Goal: Task Accomplishment & Management: Use online tool/utility

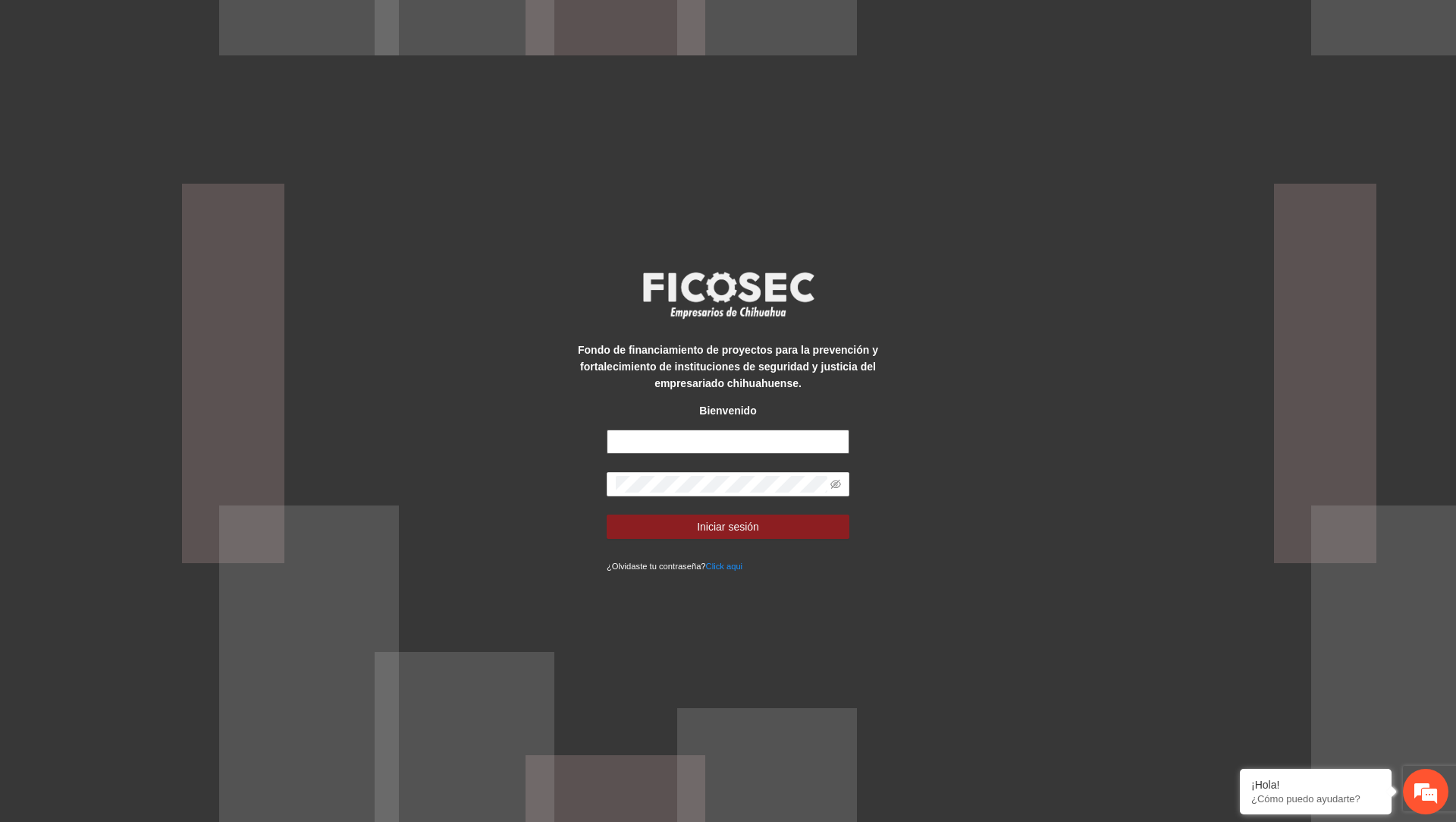
click at [675, 442] on input "text" at bounding box center [728, 442] width 242 height 24
type input "**********"
click at [607, 514] on button "Iniciar sesión" at bounding box center [728, 526] width 242 height 24
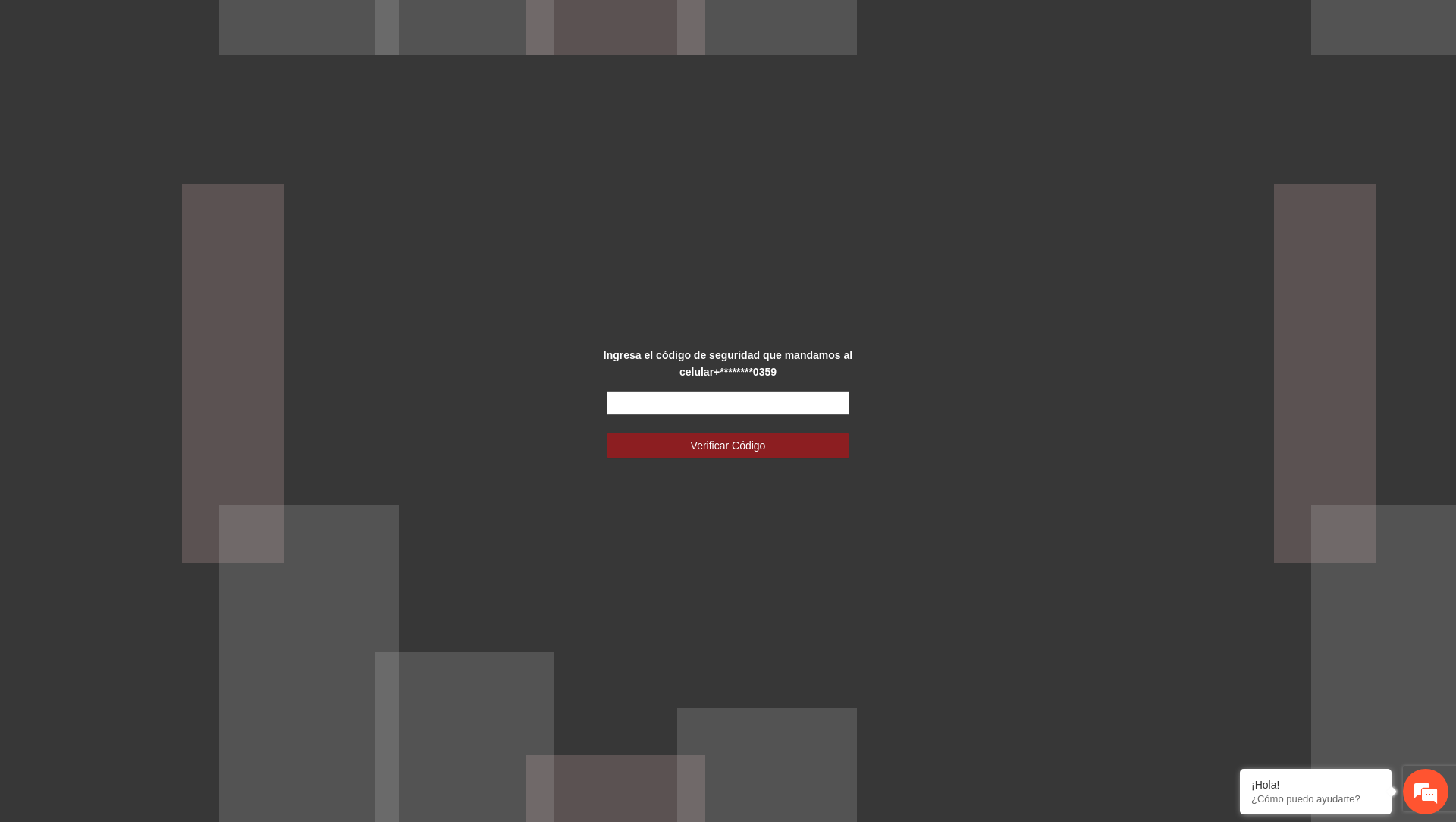
click at [641, 398] on input "text" at bounding box center [728, 402] width 242 height 24
type input "******"
click at [607, 433] on button "Verificar Código" at bounding box center [728, 445] width 242 height 24
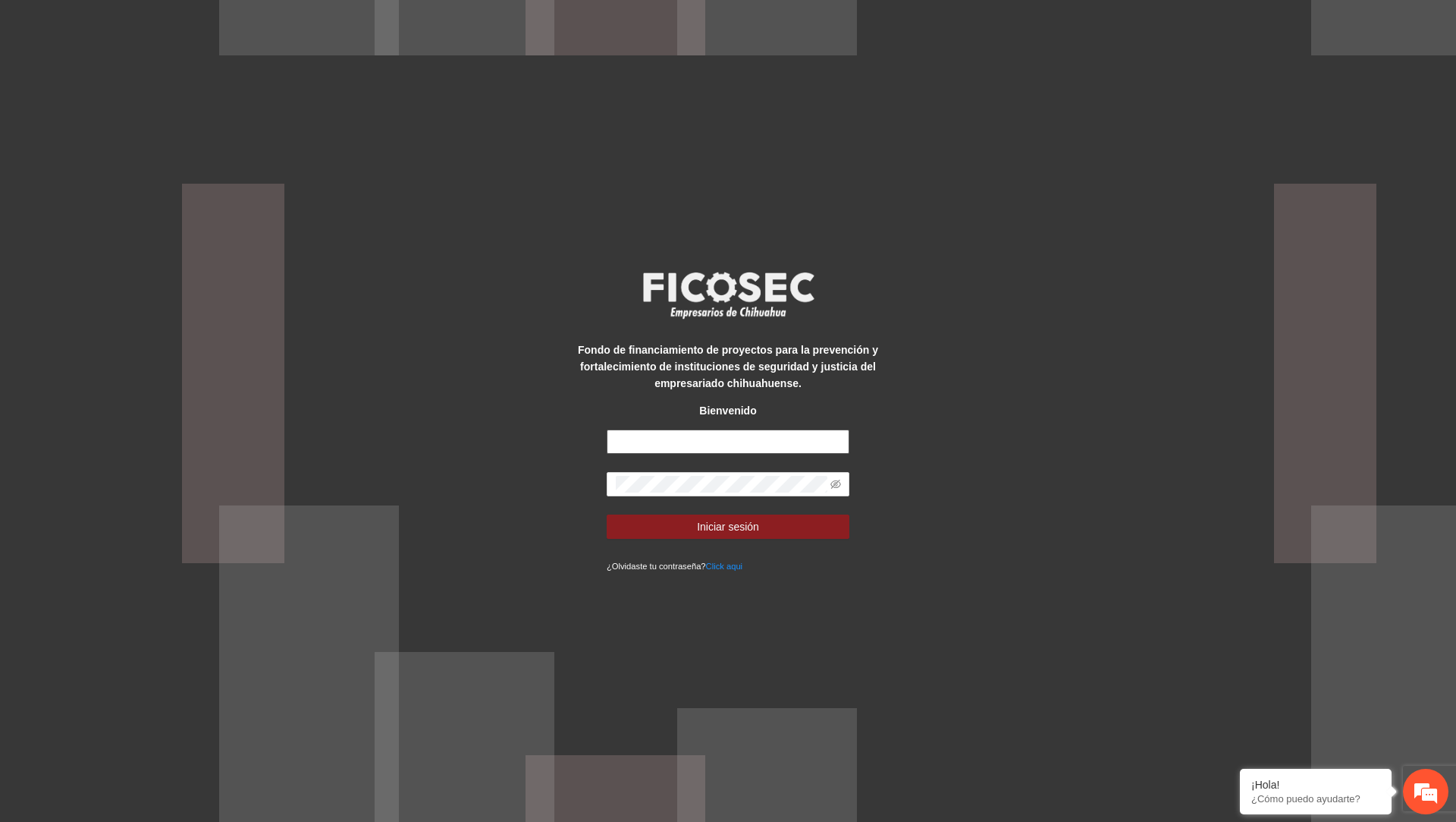
click at [728, 447] on input "text" at bounding box center [728, 442] width 242 height 24
type input "**********"
click at [707, 536] on button "Iniciar sesión" at bounding box center [728, 526] width 242 height 24
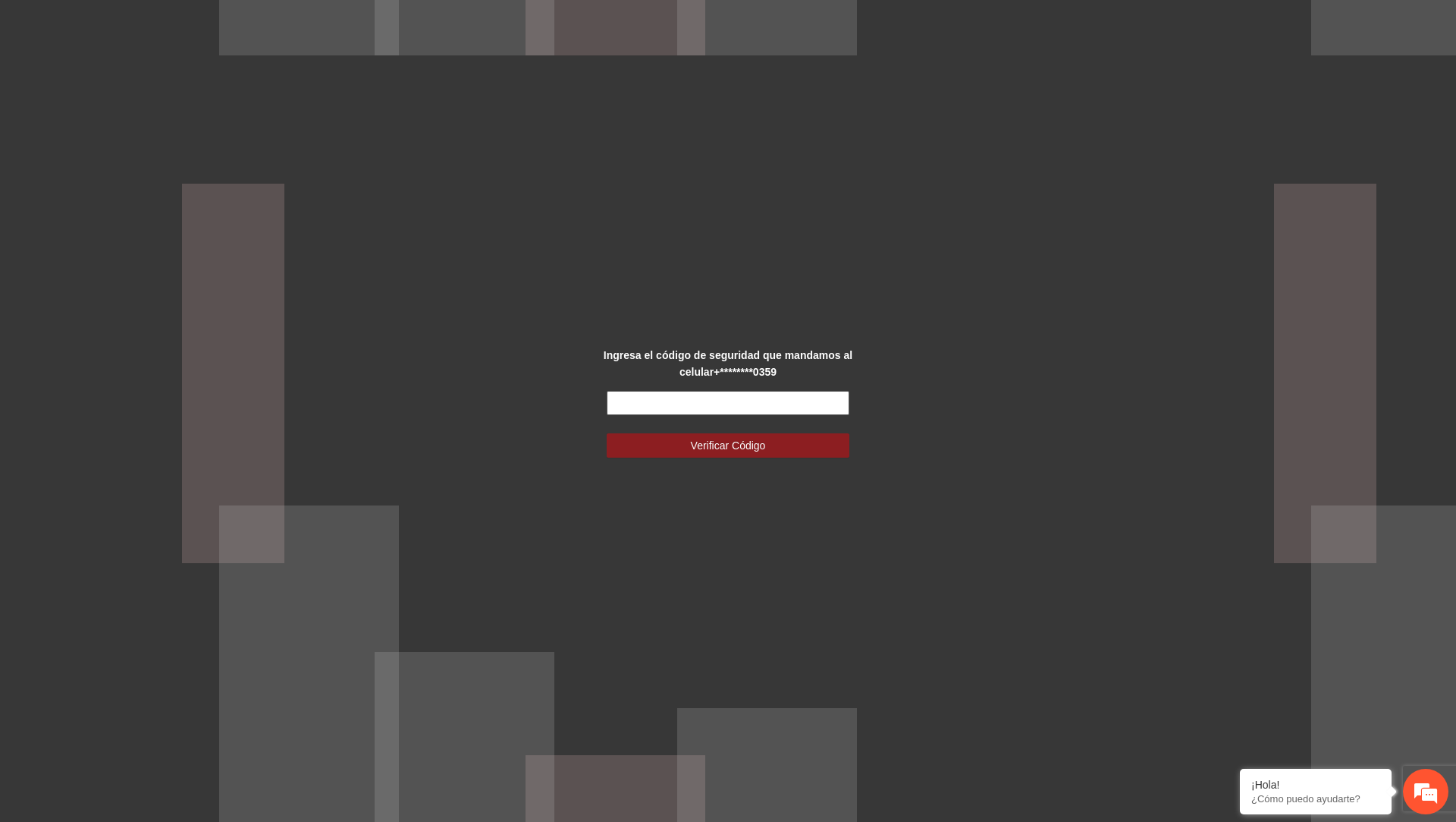
click at [718, 411] on input "text" at bounding box center [728, 402] width 242 height 24
type input "******"
click at [607, 433] on button "Verificar Código" at bounding box center [728, 445] width 242 height 24
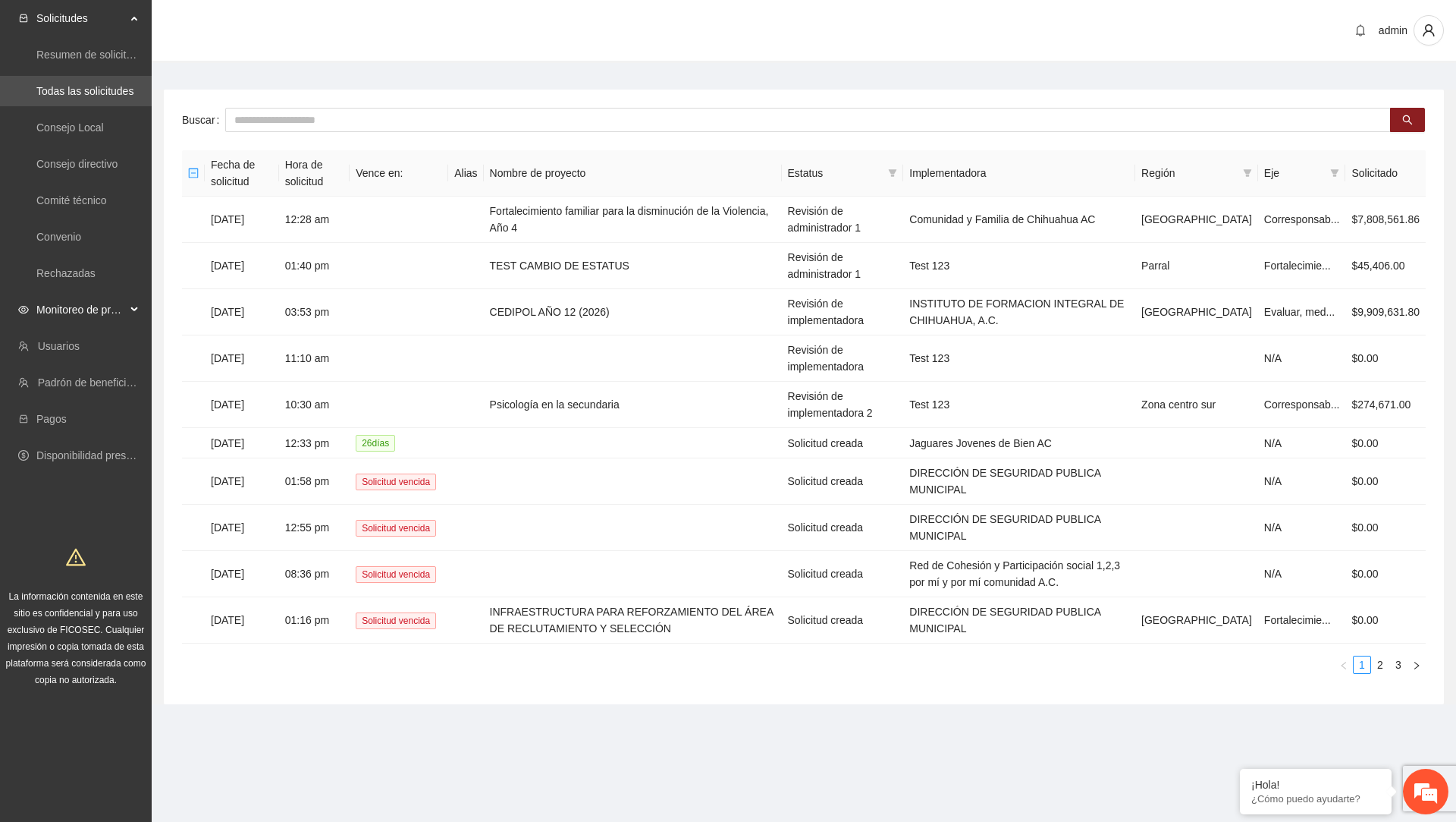
click at [112, 315] on span "Monitoreo de proyectos" at bounding box center [81, 309] width 89 height 30
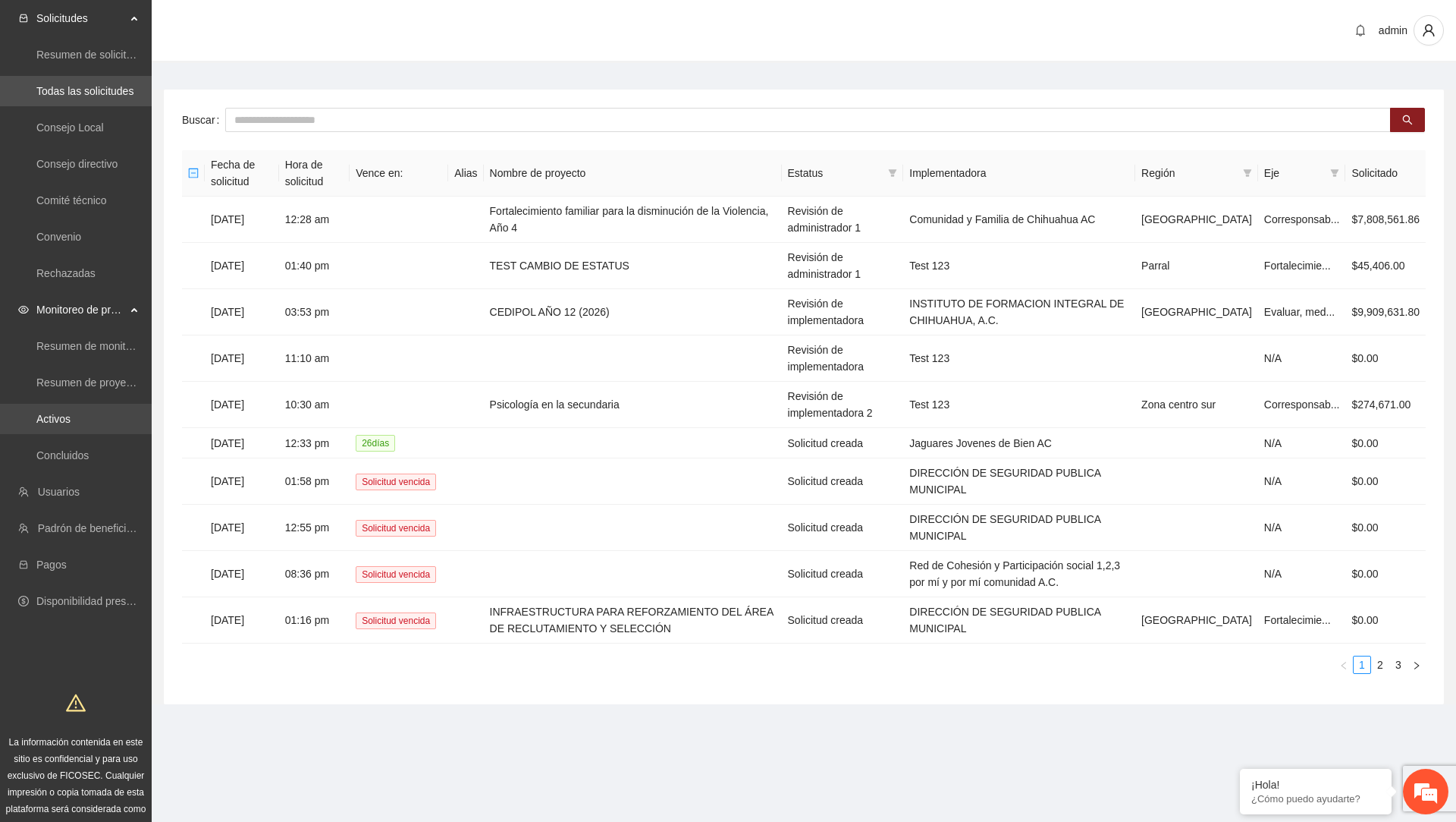
click at [70, 421] on link "Activos" at bounding box center [53, 419] width 34 height 13
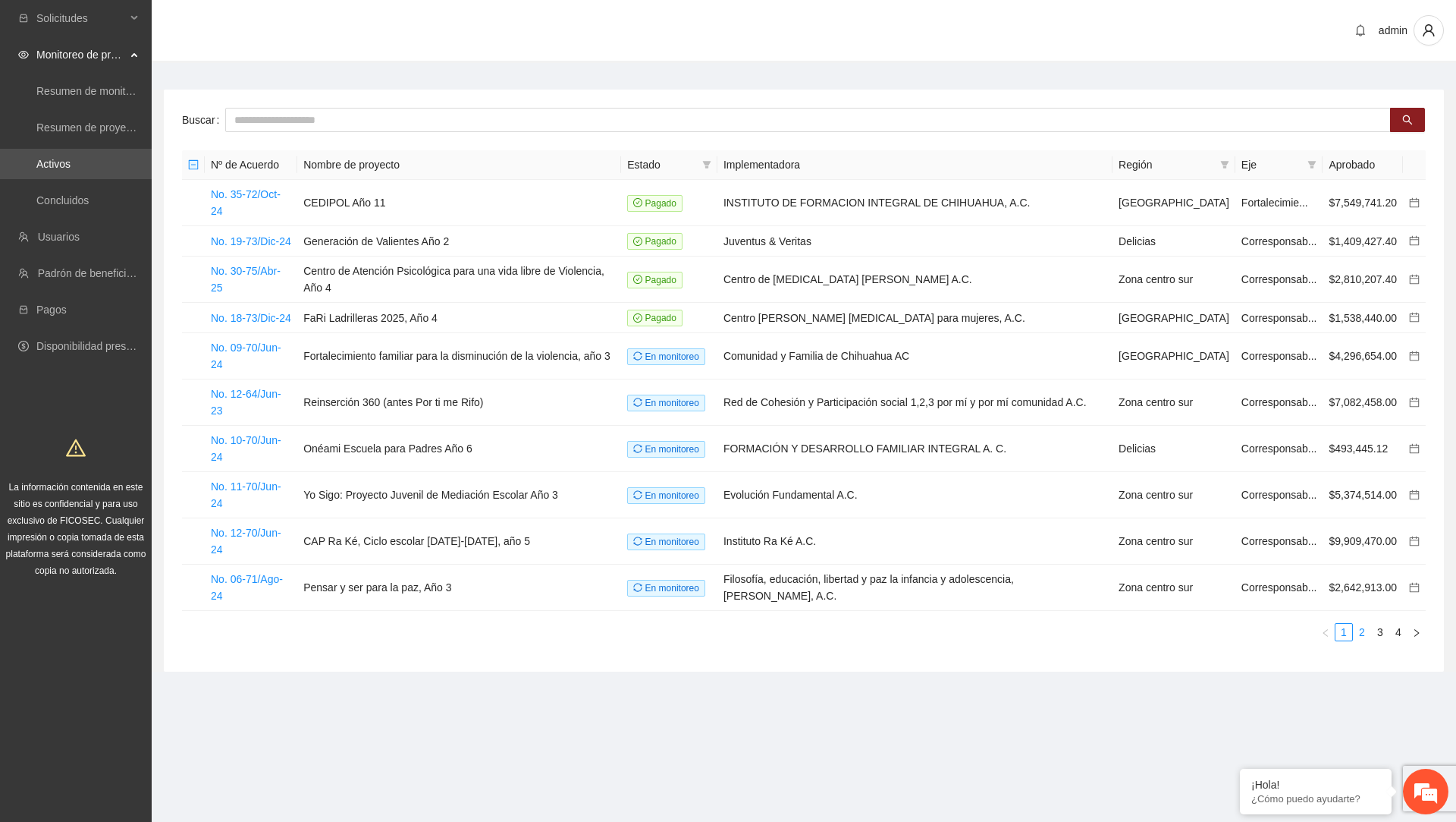
click at [1369, 624] on link "2" at bounding box center [1362, 632] width 17 height 17
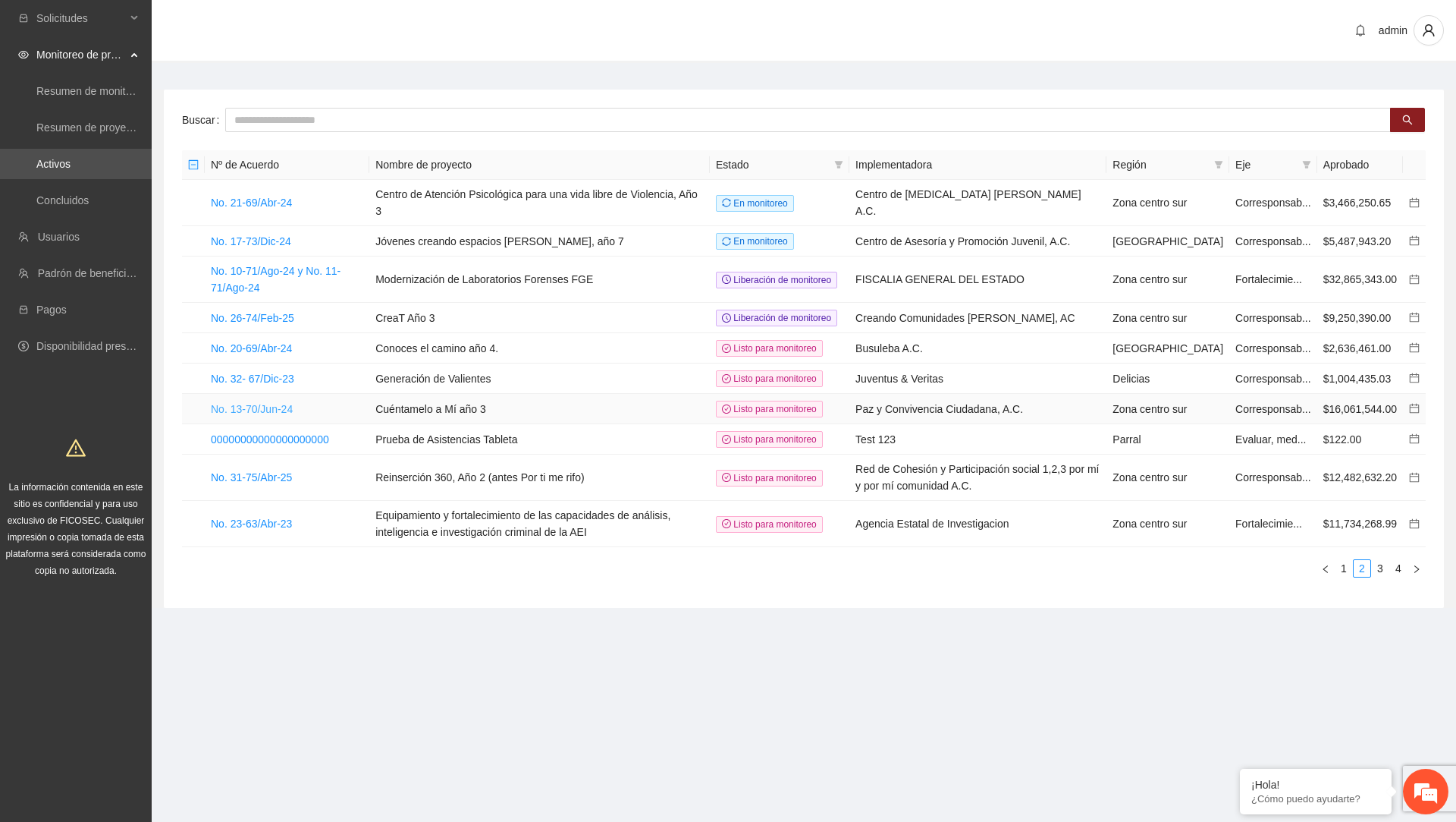
click at [288, 415] on link "No. 13-70/Jun-24" at bounding box center [252, 409] width 82 height 13
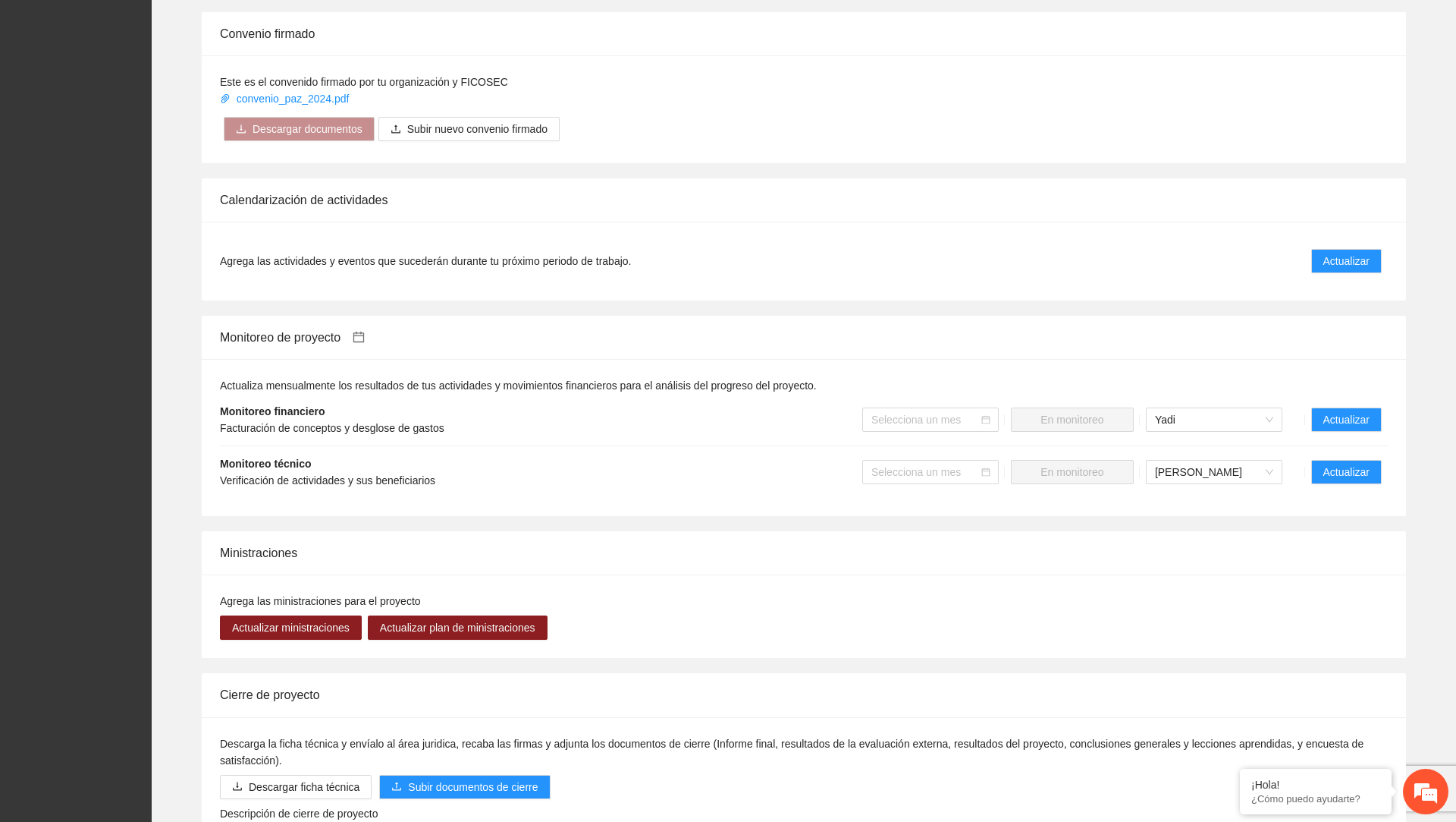
scroll to position [1366, 0]
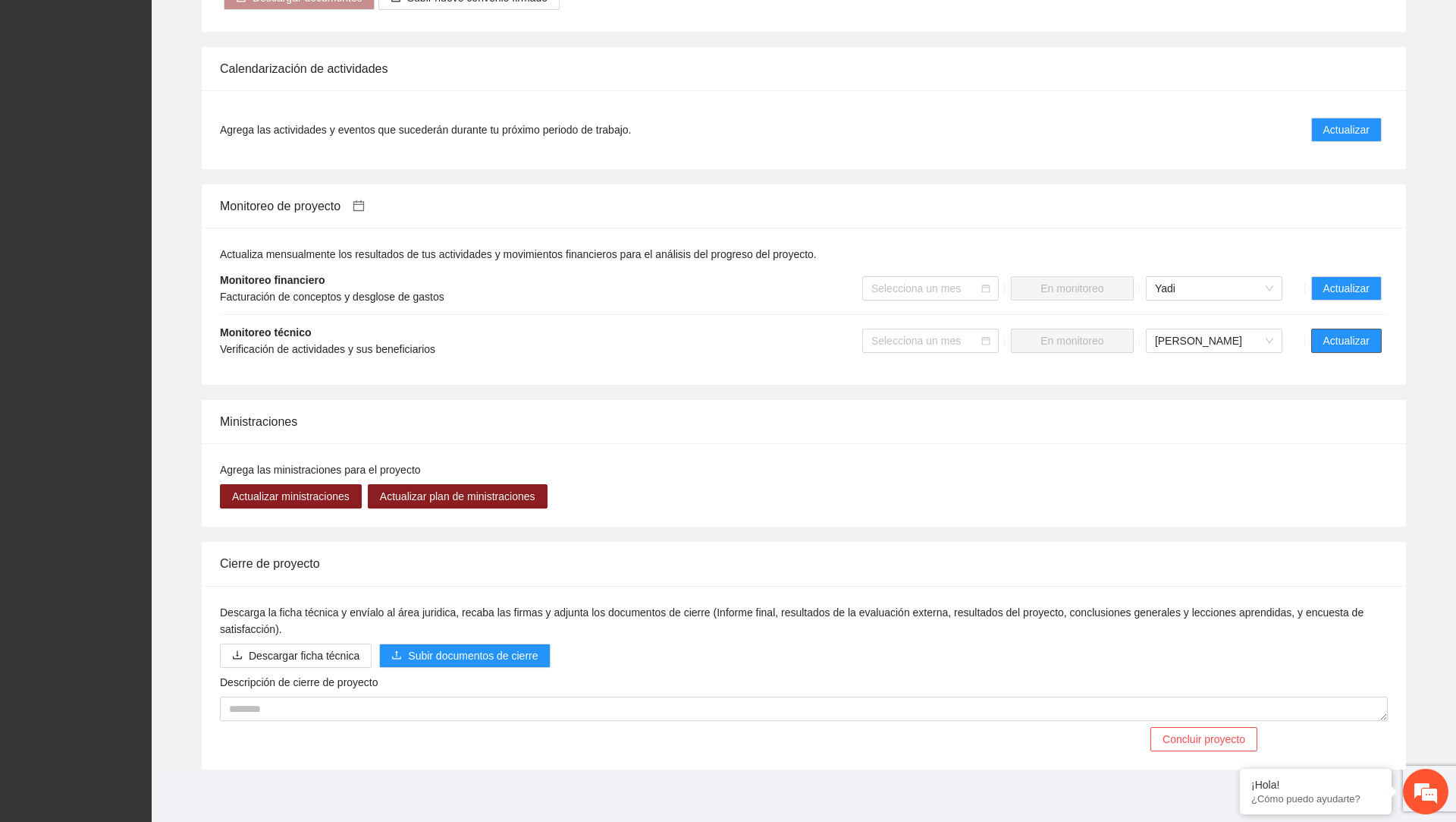
click at [1358, 332] on span "Actualizar" at bounding box center [1347, 340] width 46 height 17
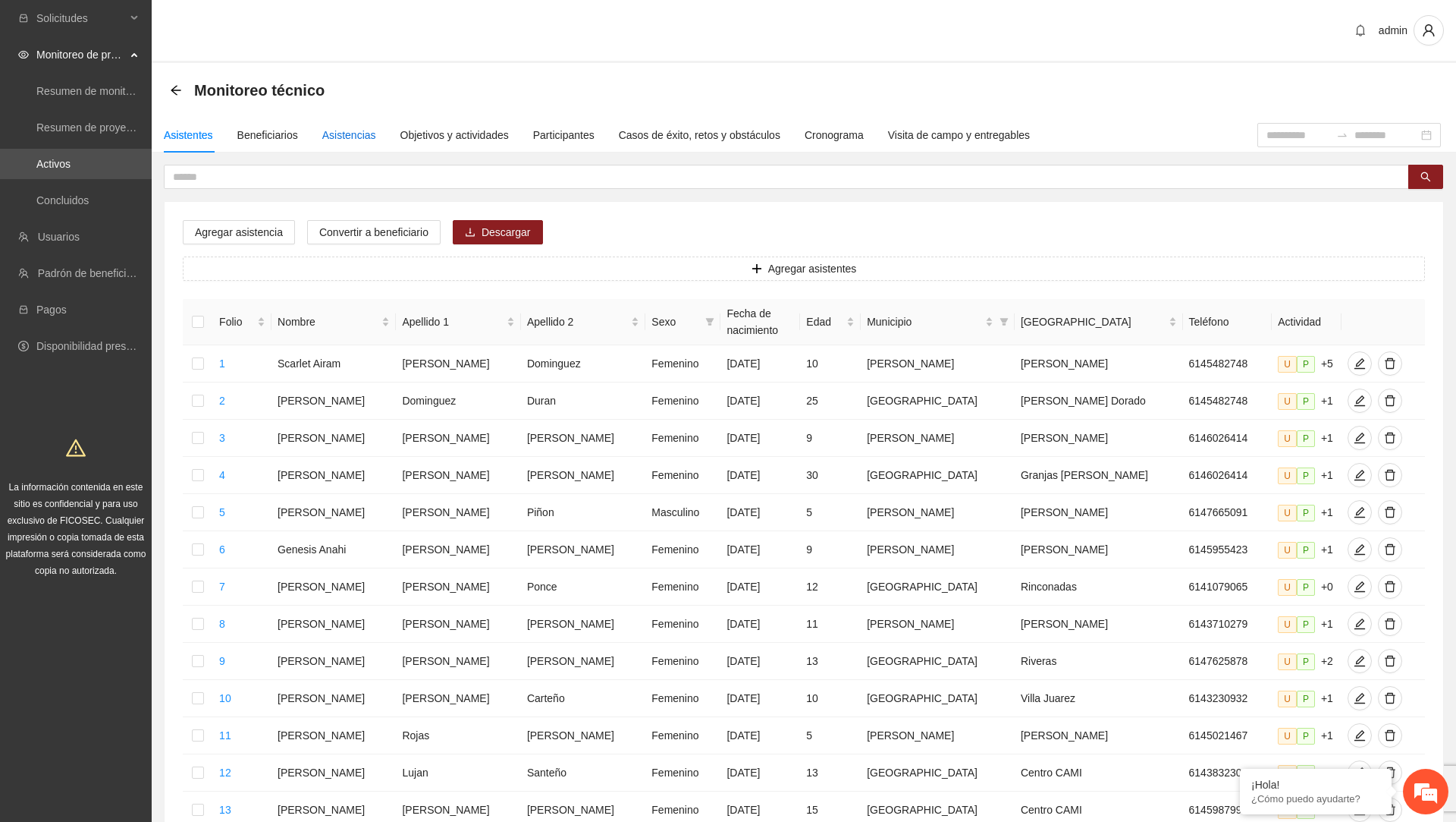
click at [368, 130] on div "Asistencias" at bounding box center [349, 135] width 53 height 17
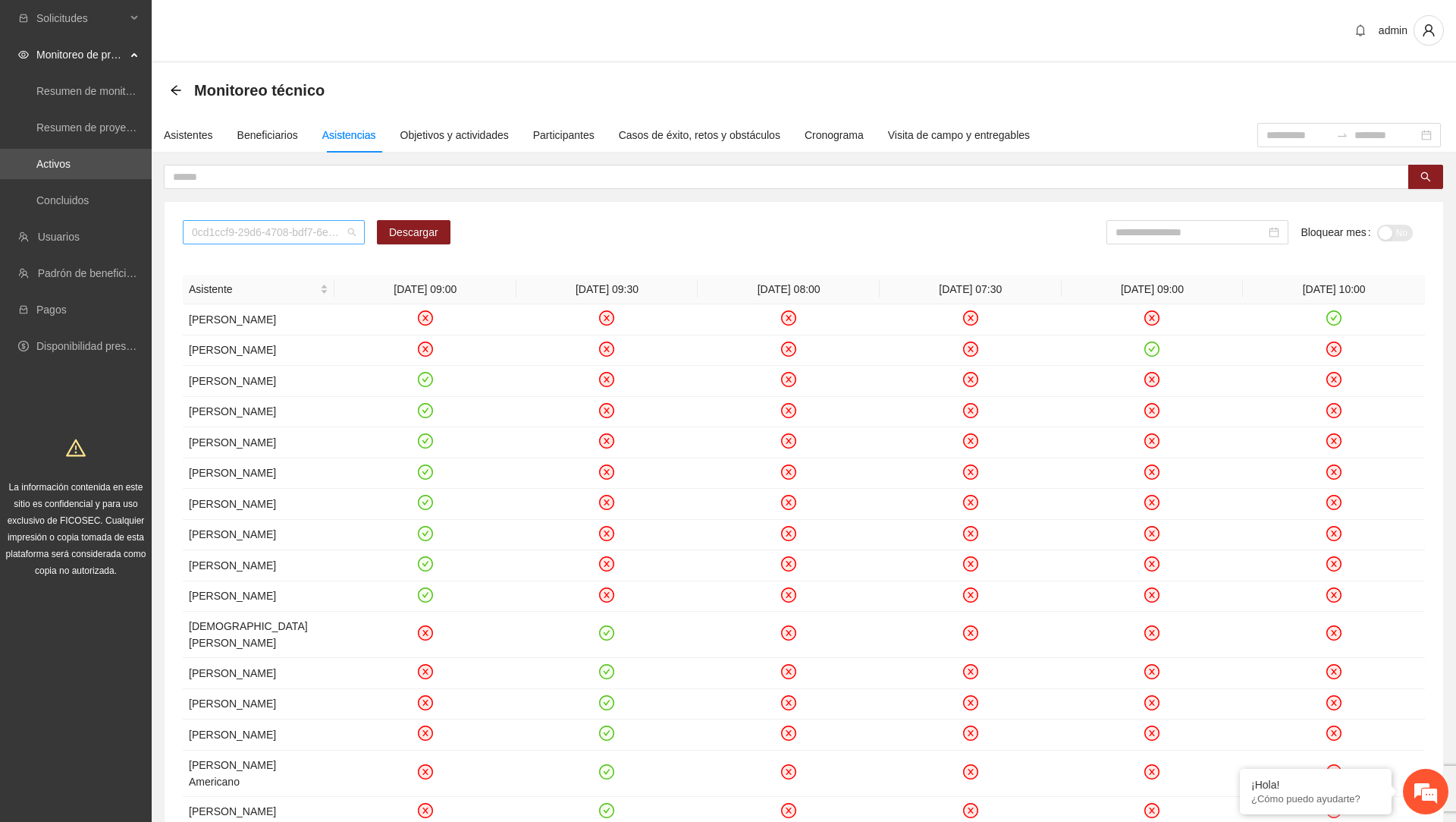
click at [293, 225] on span "0cd1ccf9-29d6-4708-bdf7-6e91457c8cf1" at bounding box center [274, 232] width 164 height 23
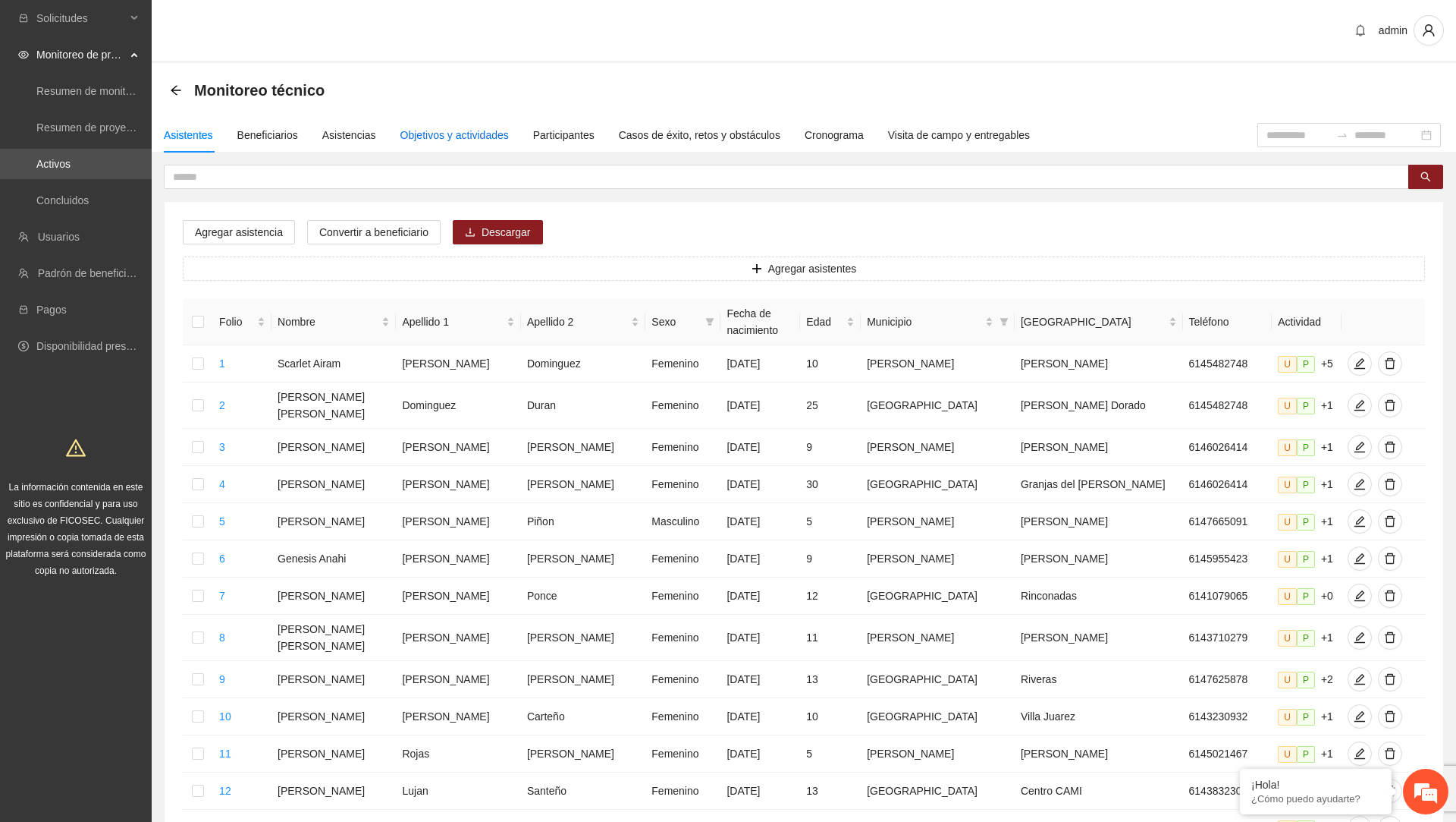
click at [460, 136] on div "Objetivos y actividades" at bounding box center [455, 135] width 109 height 17
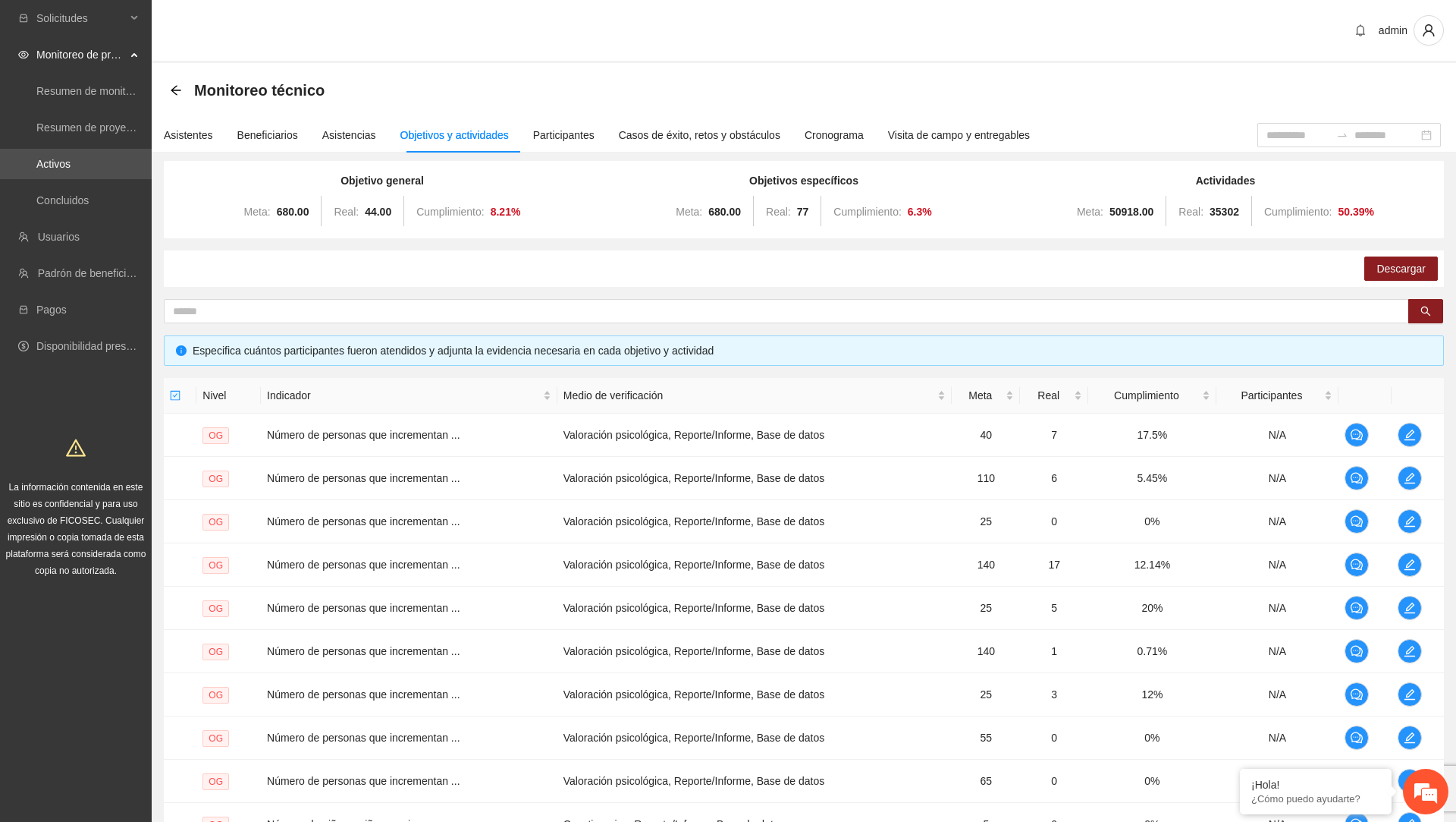
click at [369, 110] on div "Monitoreo técnico" at bounding box center [804, 89] width 1305 height 54
click at [369, 127] on div "Asistencias" at bounding box center [349, 135] width 53 height 17
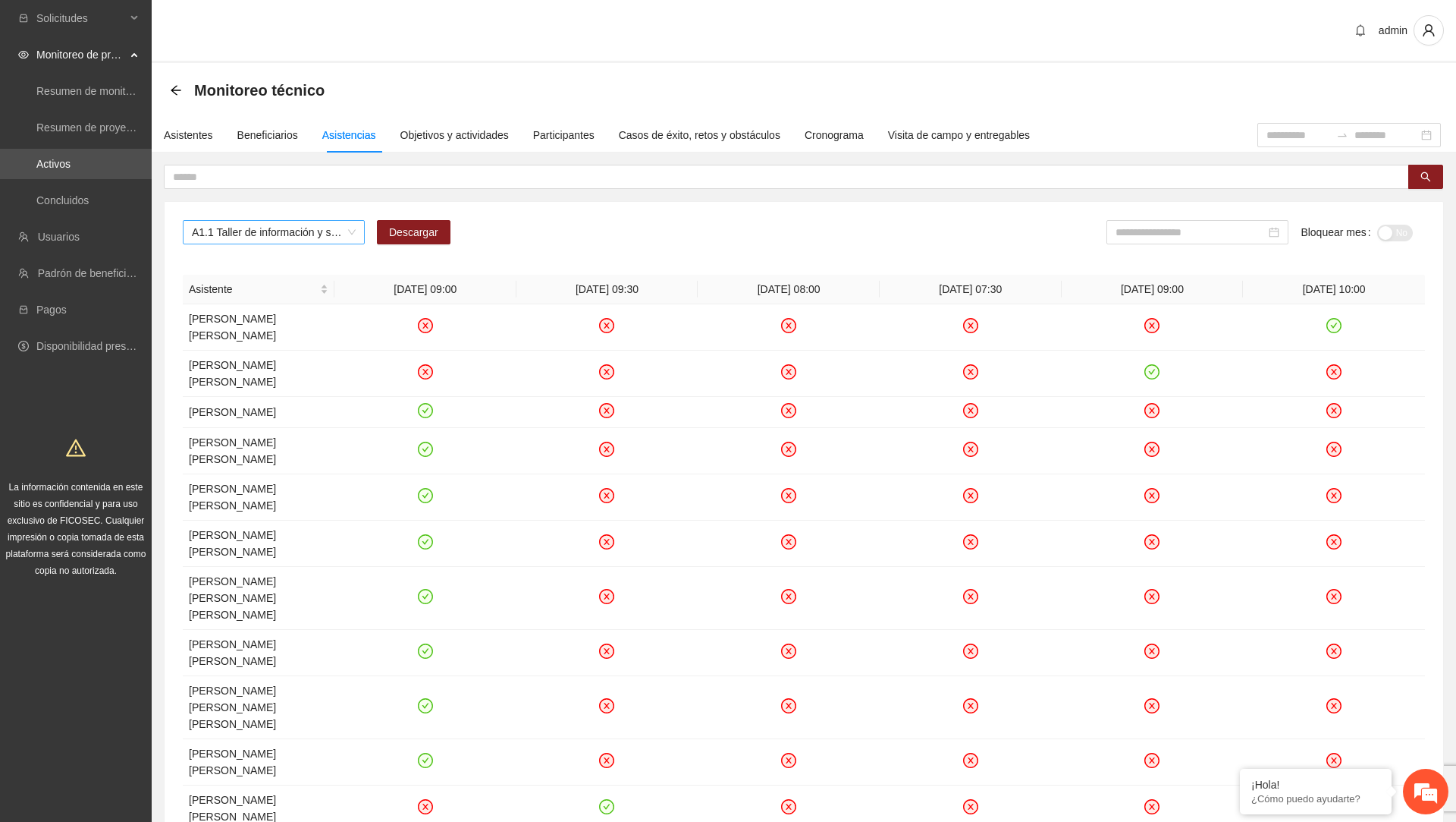
click at [310, 226] on span "A1.1 Taller de información y sensibilización sobre violencia sexual infantil pa…" at bounding box center [274, 232] width 164 height 23
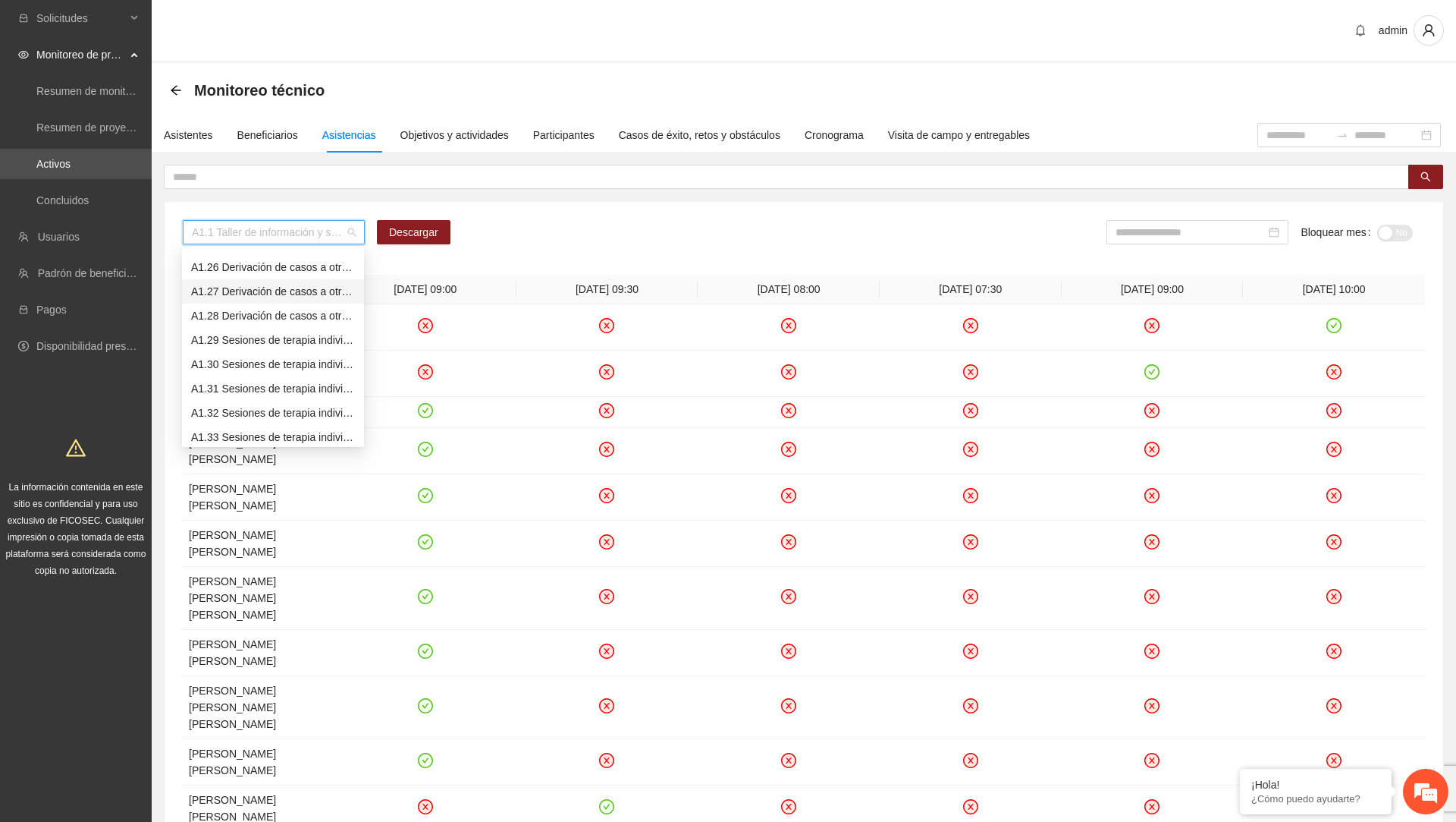
scroll to position [605, 0]
click at [291, 333] on div "A1.29 Sesiones de terapia individual a NNA víctimas de violencia sexual mediant…" at bounding box center [273, 337] width 164 height 17
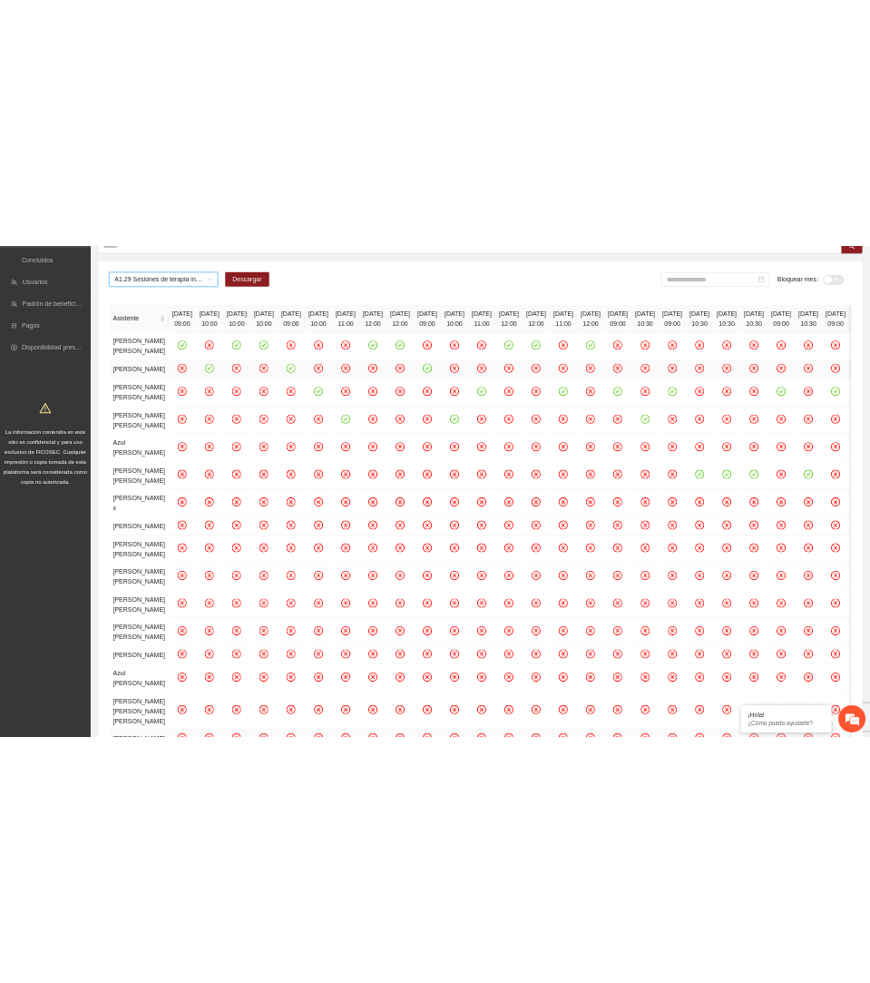
scroll to position [0, 0]
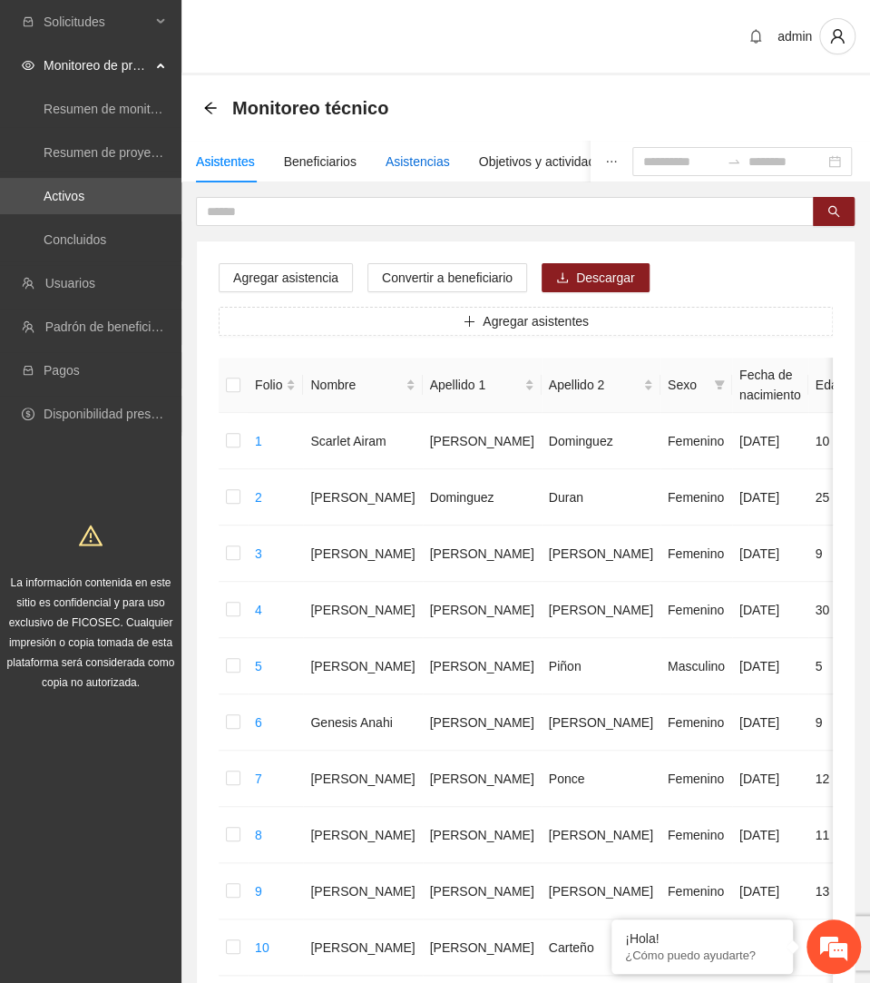
click at [393, 162] on div "Asistencias" at bounding box center [418, 162] width 64 height 20
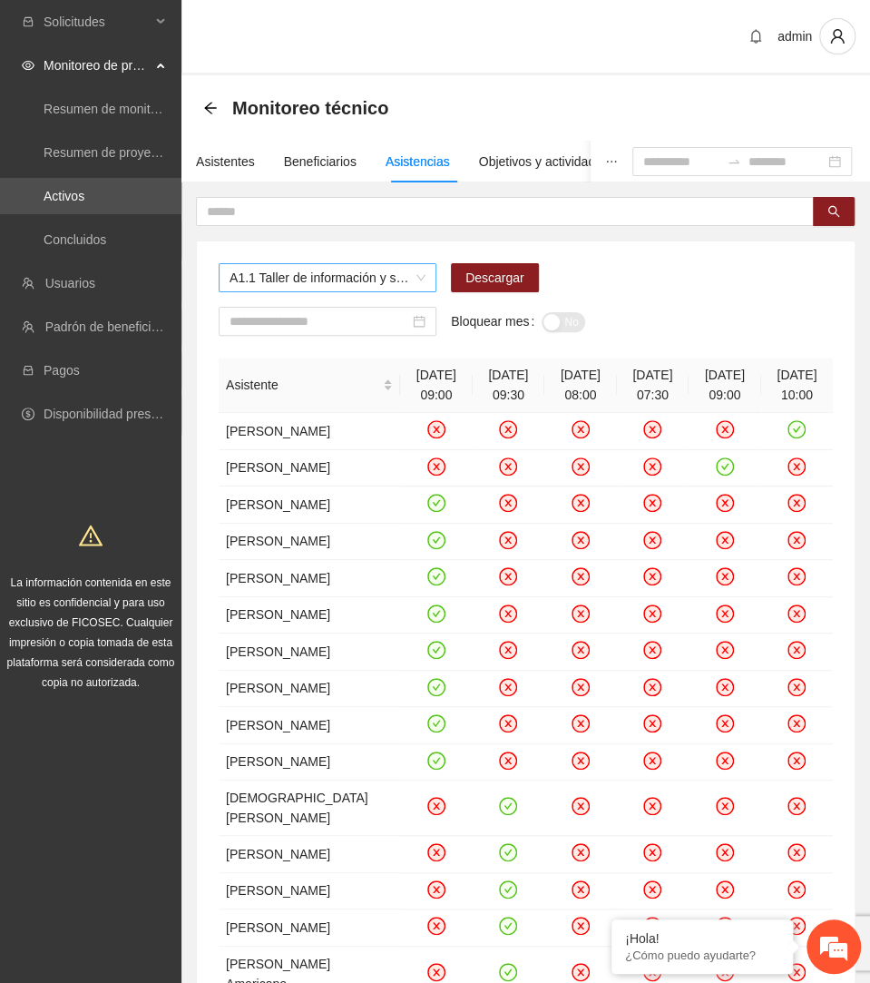
click at [424, 284] on span "A1.1 Taller de información y sensibilización sobre violencia sexual infantil pa…" at bounding box center [328, 277] width 196 height 27
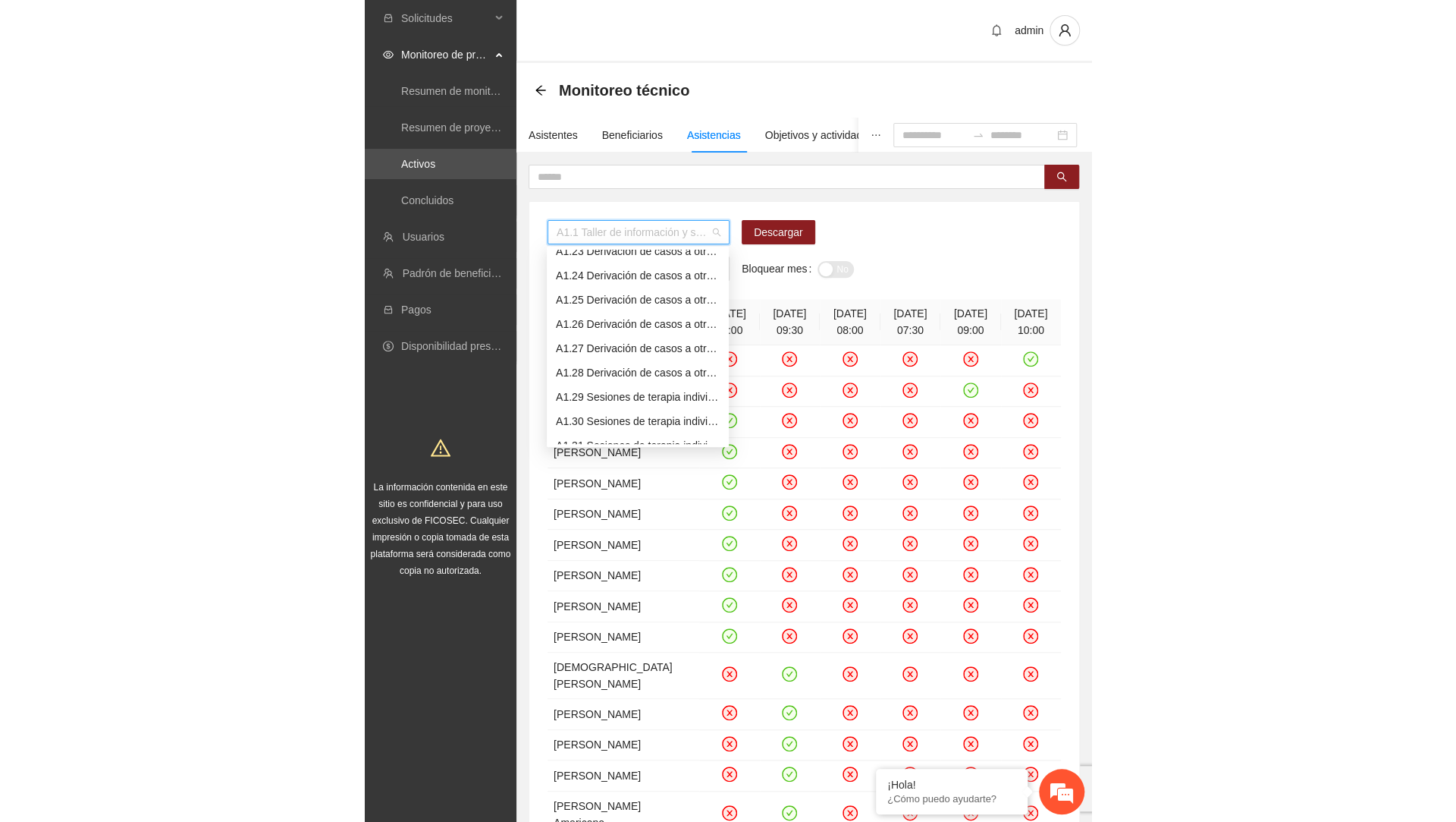
scroll to position [560, 0]
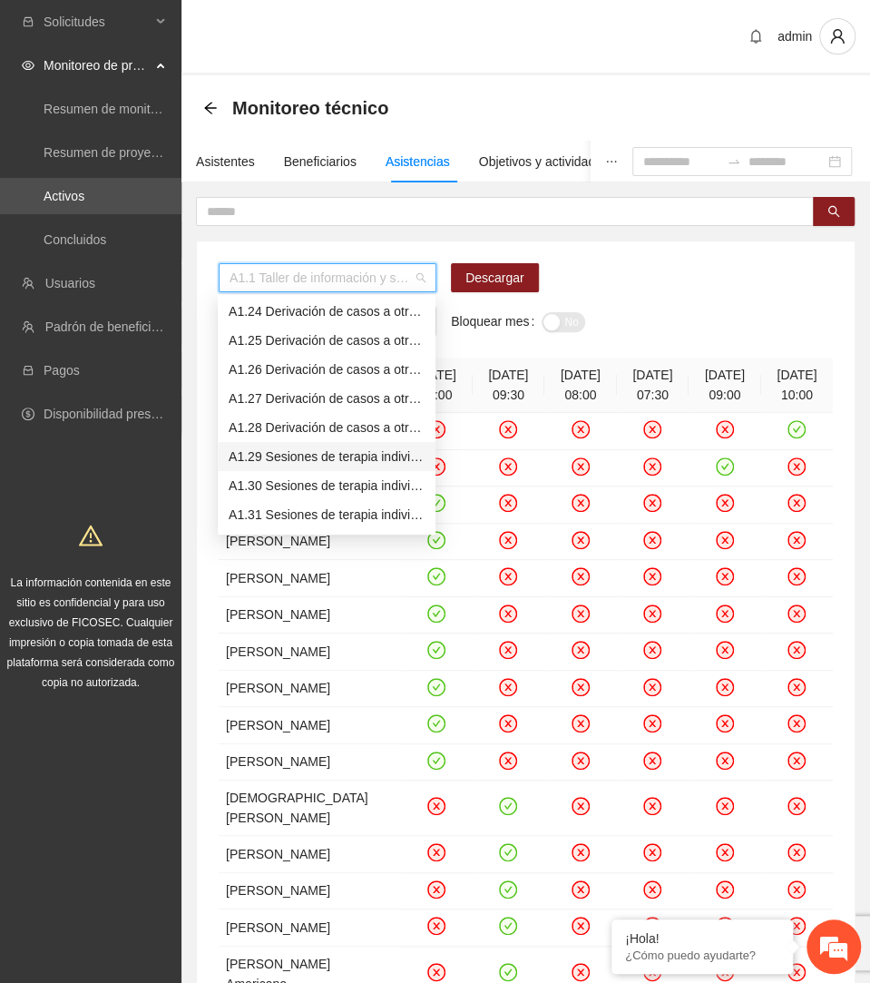
click at [340, 449] on div "A1.29 Sesiones de terapia individual a NNA víctimas de violencia sexual mediant…" at bounding box center [327, 456] width 196 height 20
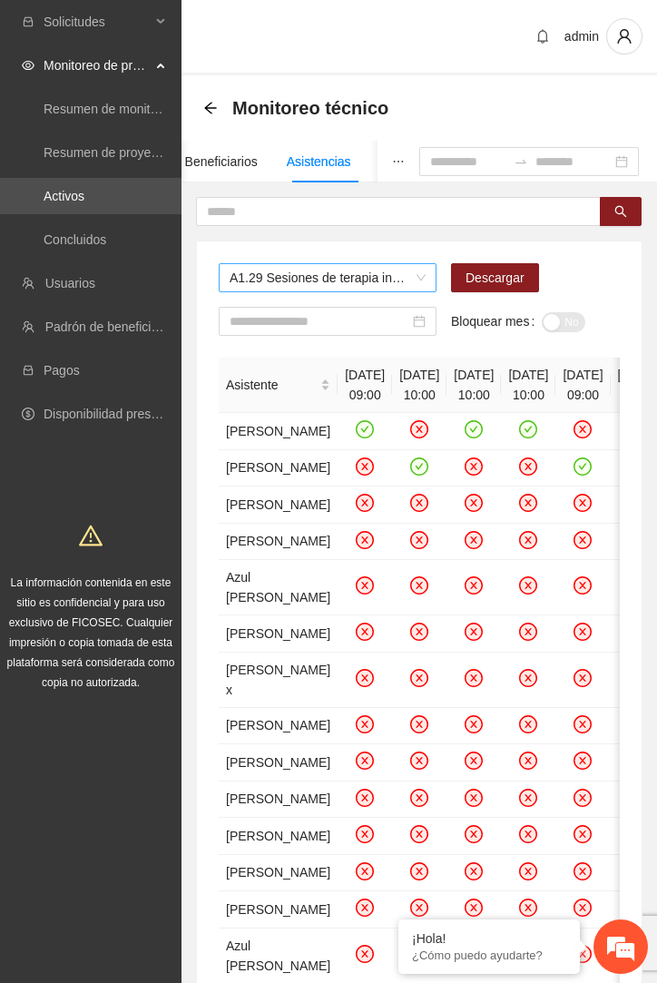
click at [318, 277] on span "A1.29 Sesiones de terapia individual a NNA víctimas de violencia sexual mediant…" at bounding box center [328, 277] width 196 height 27
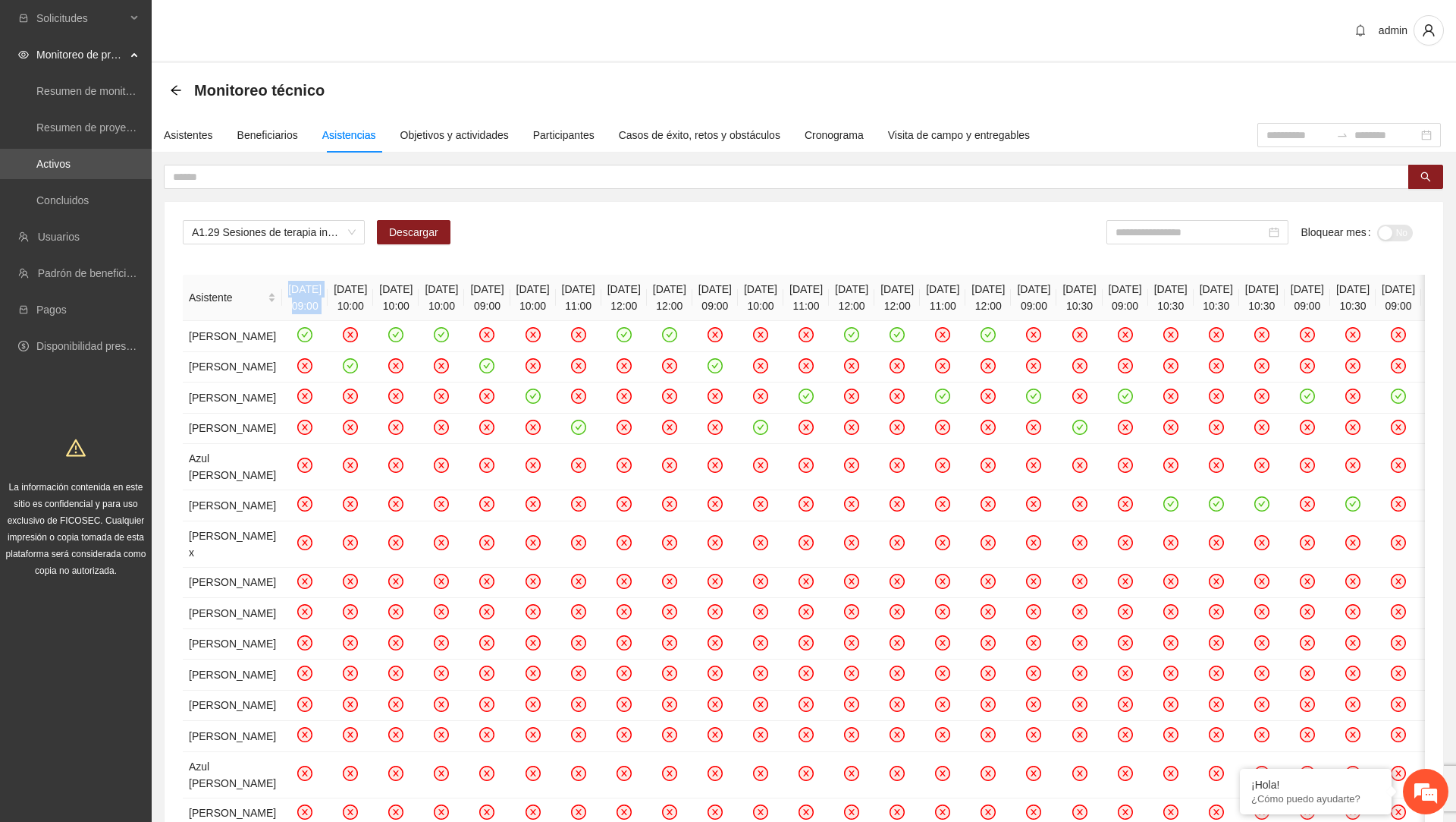
drag, startPoint x: 257, startPoint y: 285, endPoint x: 333, endPoint y: 285, distance: 76.0
drag, startPoint x: 184, startPoint y: 333, endPoint x: 242, endPoint y: 381, distance: 75.3
click at [242, 352] on td "[PERSON_NAME]" at bounding box center [232, 336] width 99 height 31
copy td "[PERSON_NAME]"
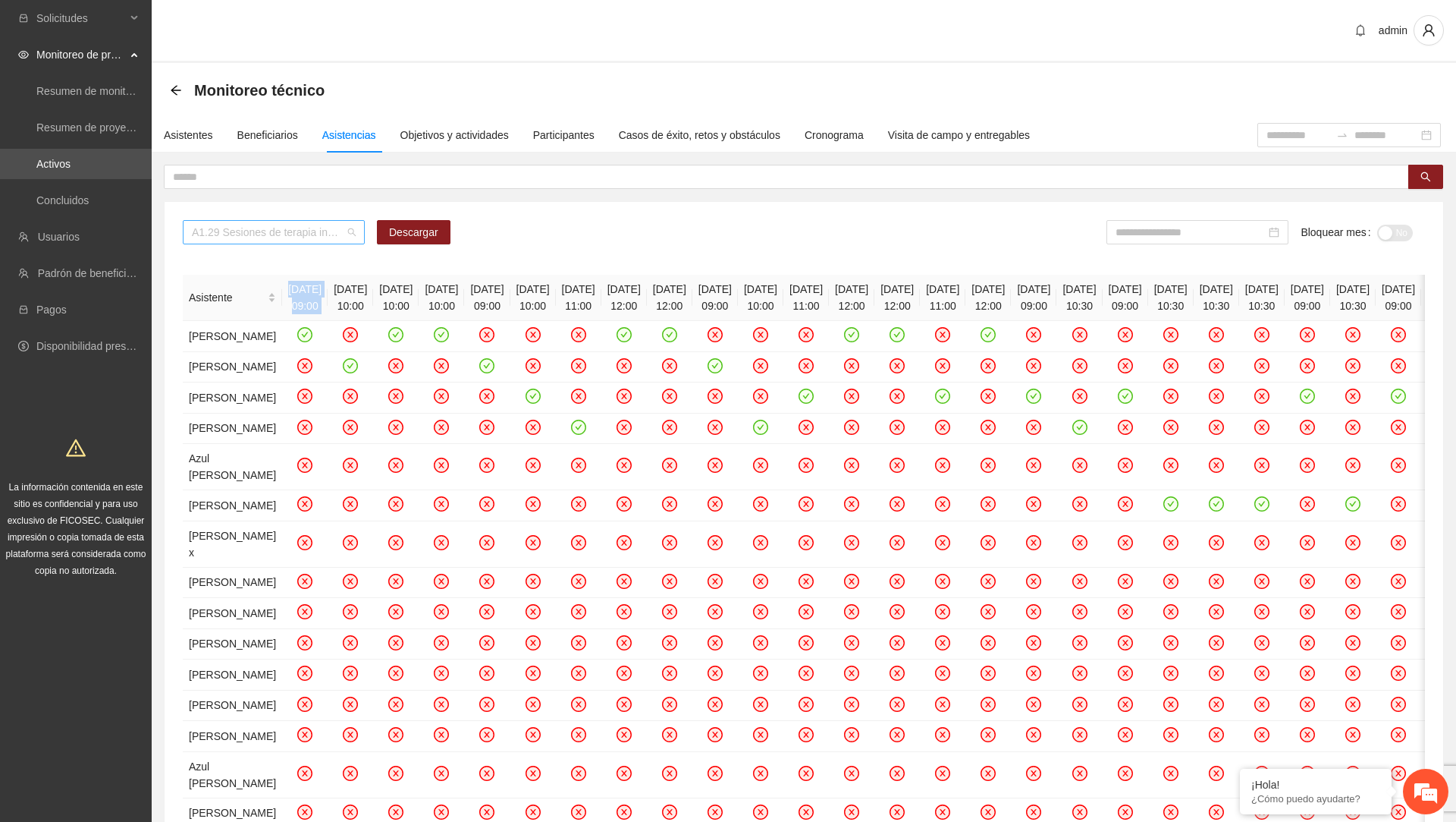
click at [289, 223] on span "A1.29 Sesiones de terapia individual a NNA víctimas de violencia sexual mediant…" at bounding box center [274, 232] width 164 height 23
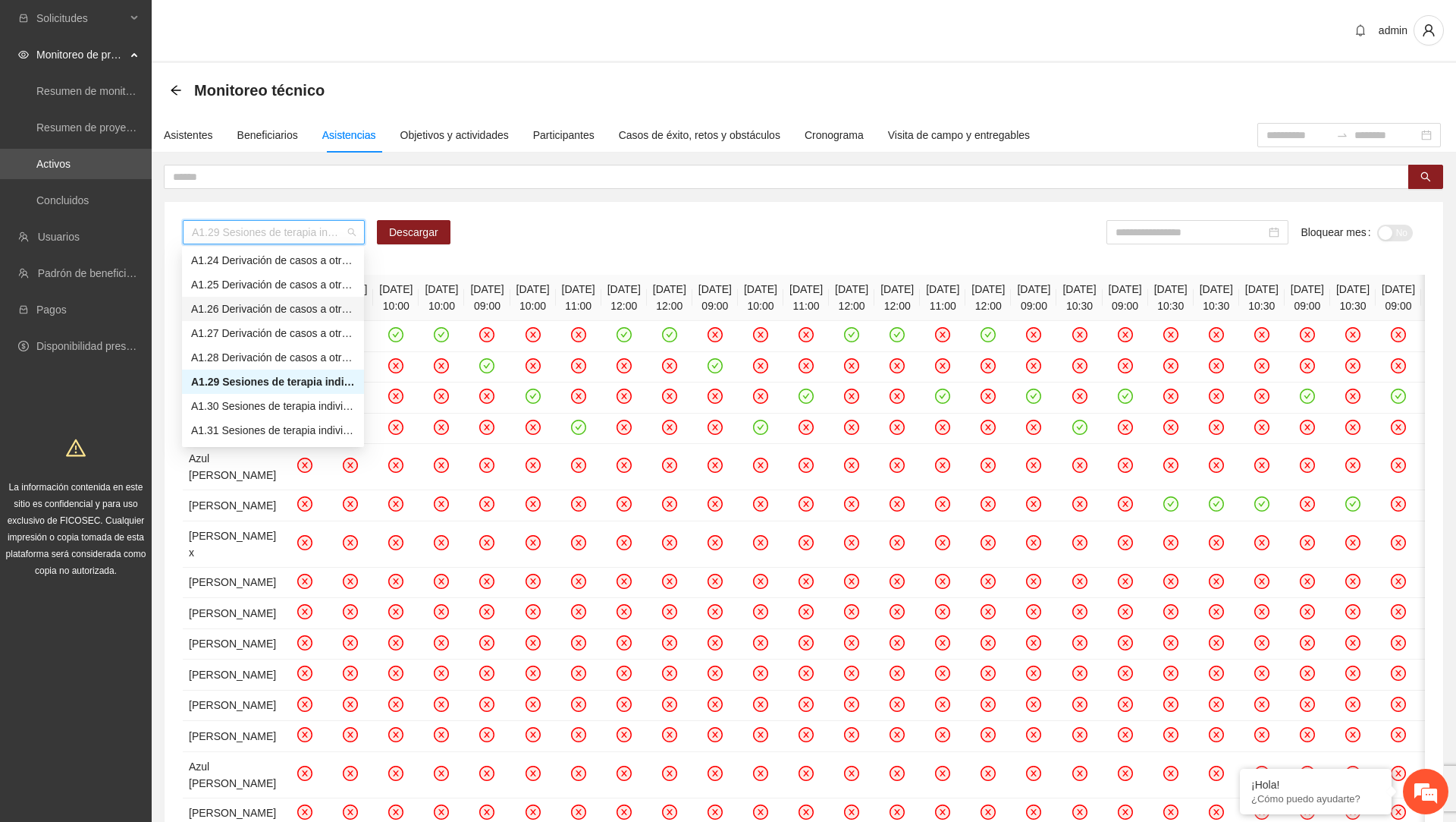
click at [547, 214] on div "A1.29 Sesiones de terapia individual a NNA víctimas de violencia sexual mediant…" at bounding box center [804, 591] width 1279 height 780
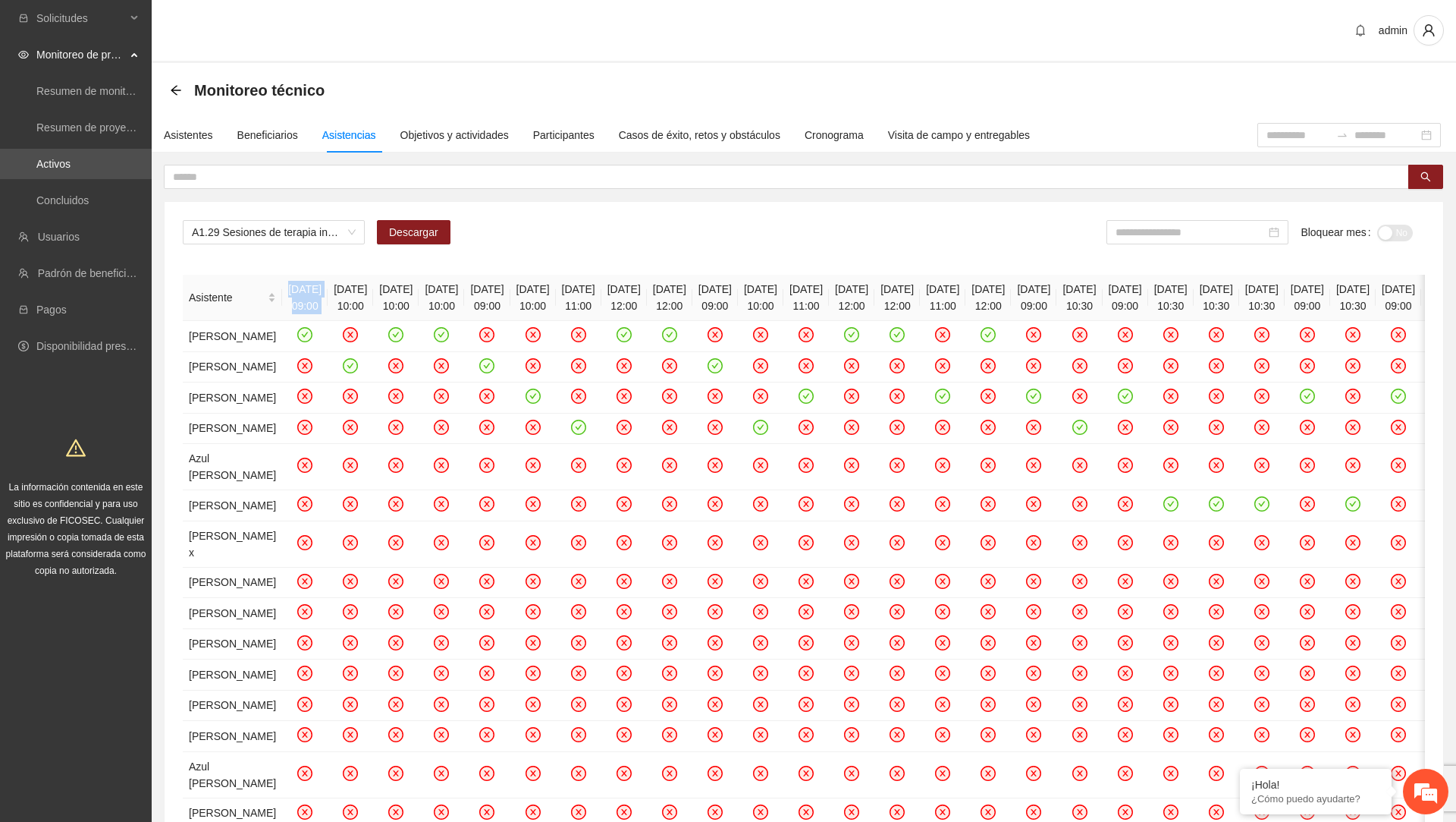
drag, startPoint x: 258, startPoint y: 283, endPoint x: 333, endPoint y: 294, distance: 75.8
copy th "[DATE] 09:00"
click at [299, 341] on icon "check-circle" at bounding box center [305, 334] width 13 height 13
click at [193, 140] on div "Asistentes" at bounding box center [188, 135] width 49 height 17
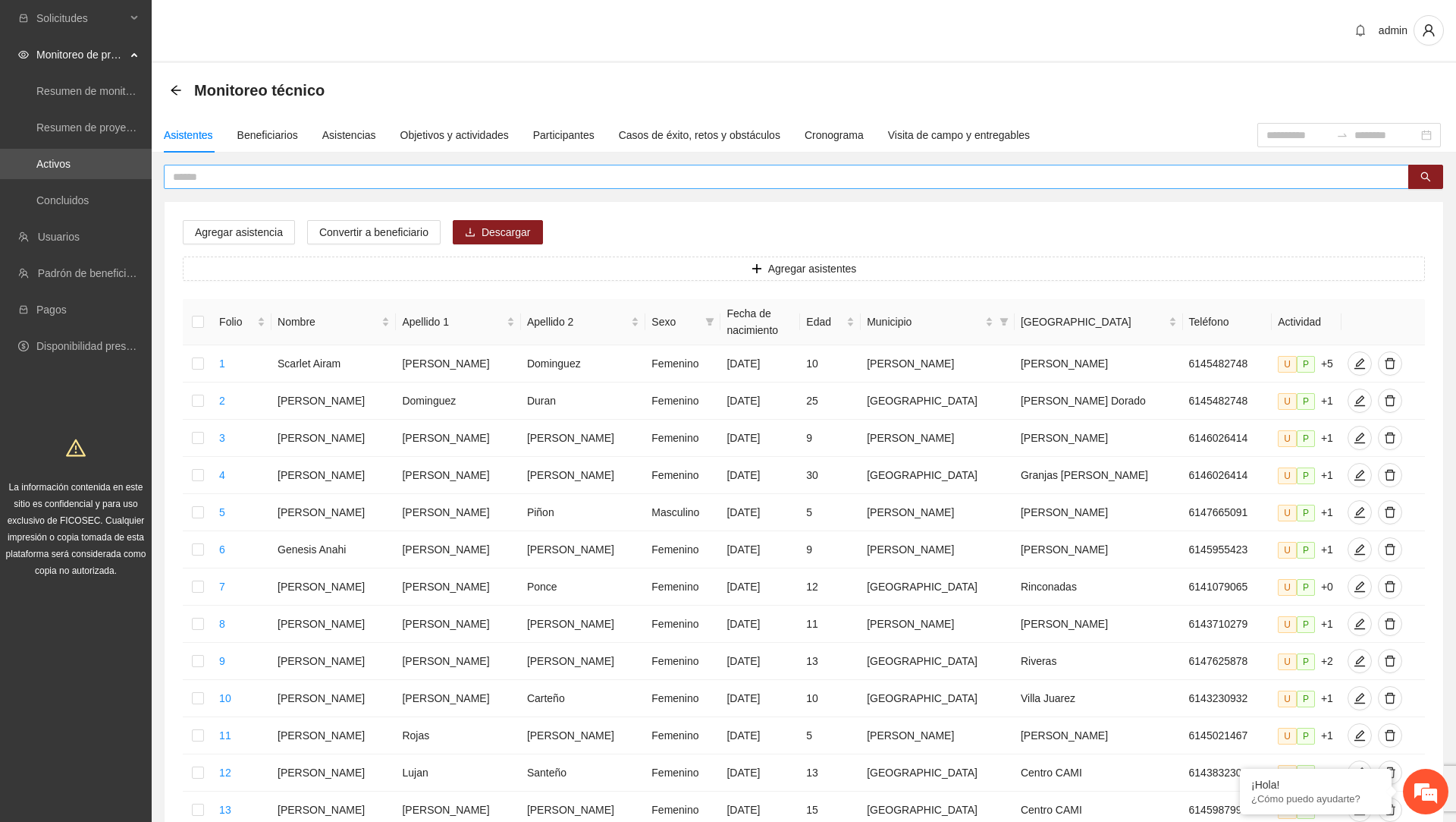
click at [371, 180] on input "text" at bounding box center [781, 176] width 1215 height 17
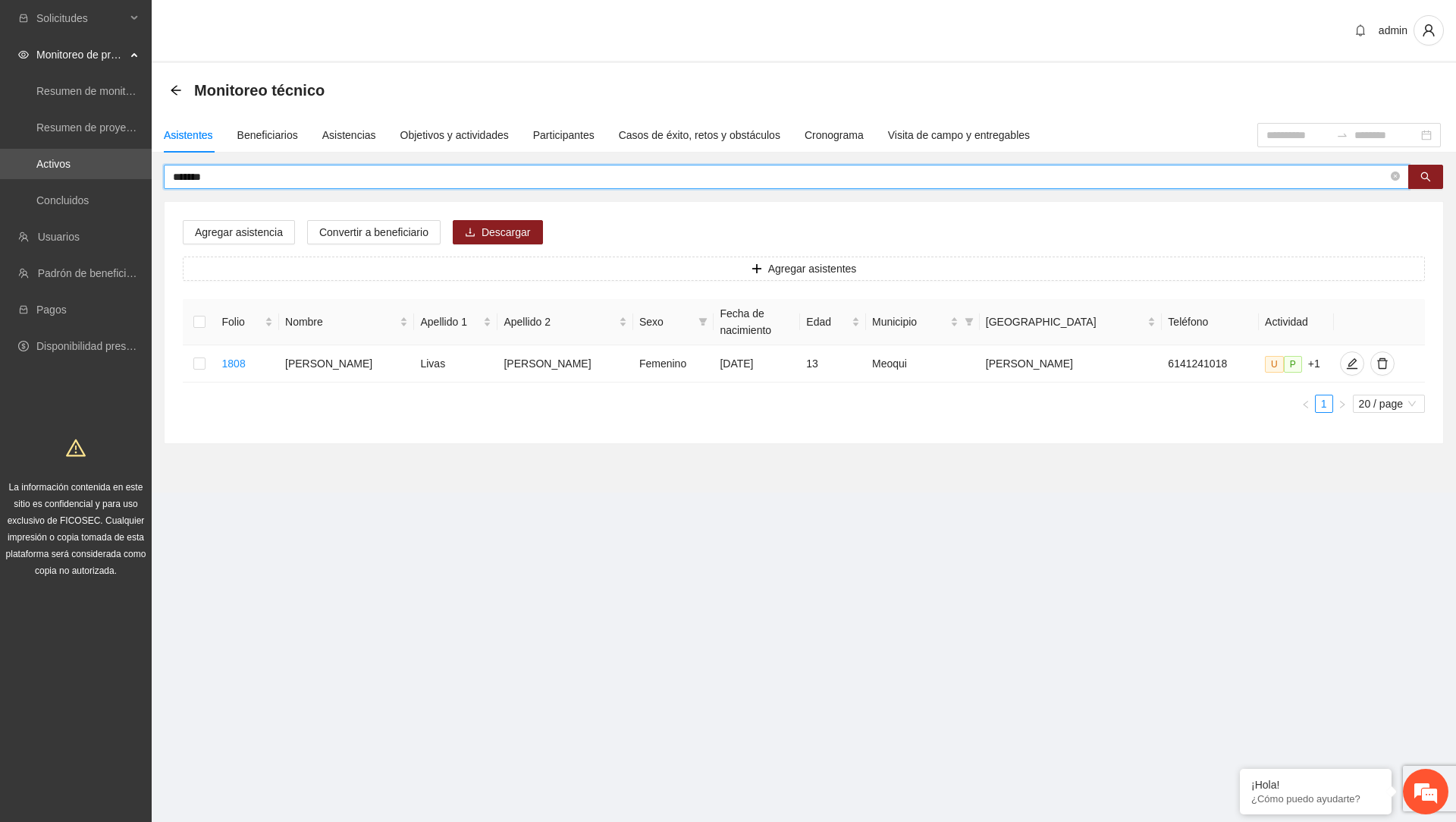
click at [496, 178] on input "*******" at bounding box center [781, 176] width 1215 height 17
paste input "**********"
type input "**********"
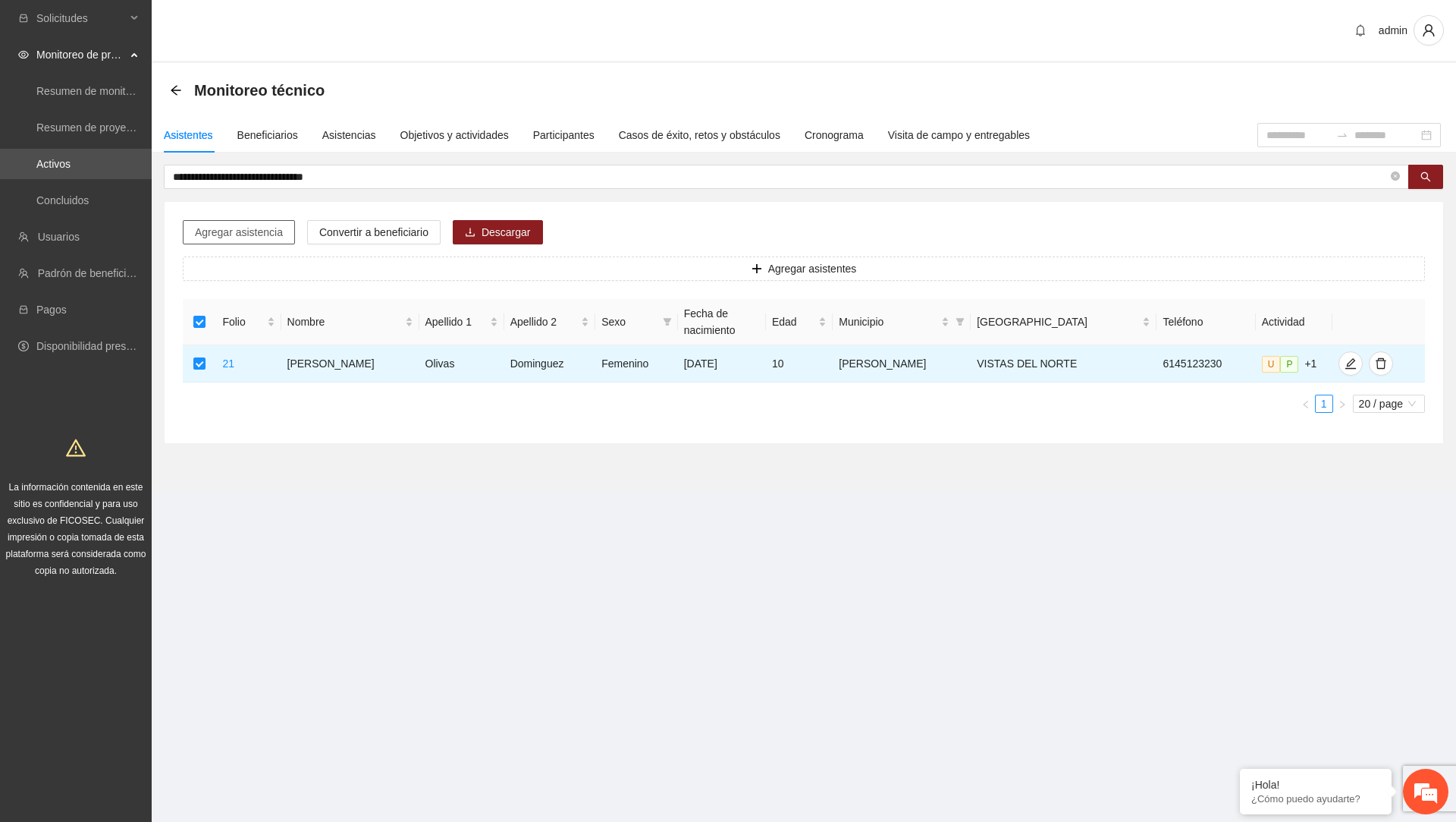
click at [264, 234] on span "Agregar asistencia" at bounding box center [238, 232] width 88 height 17
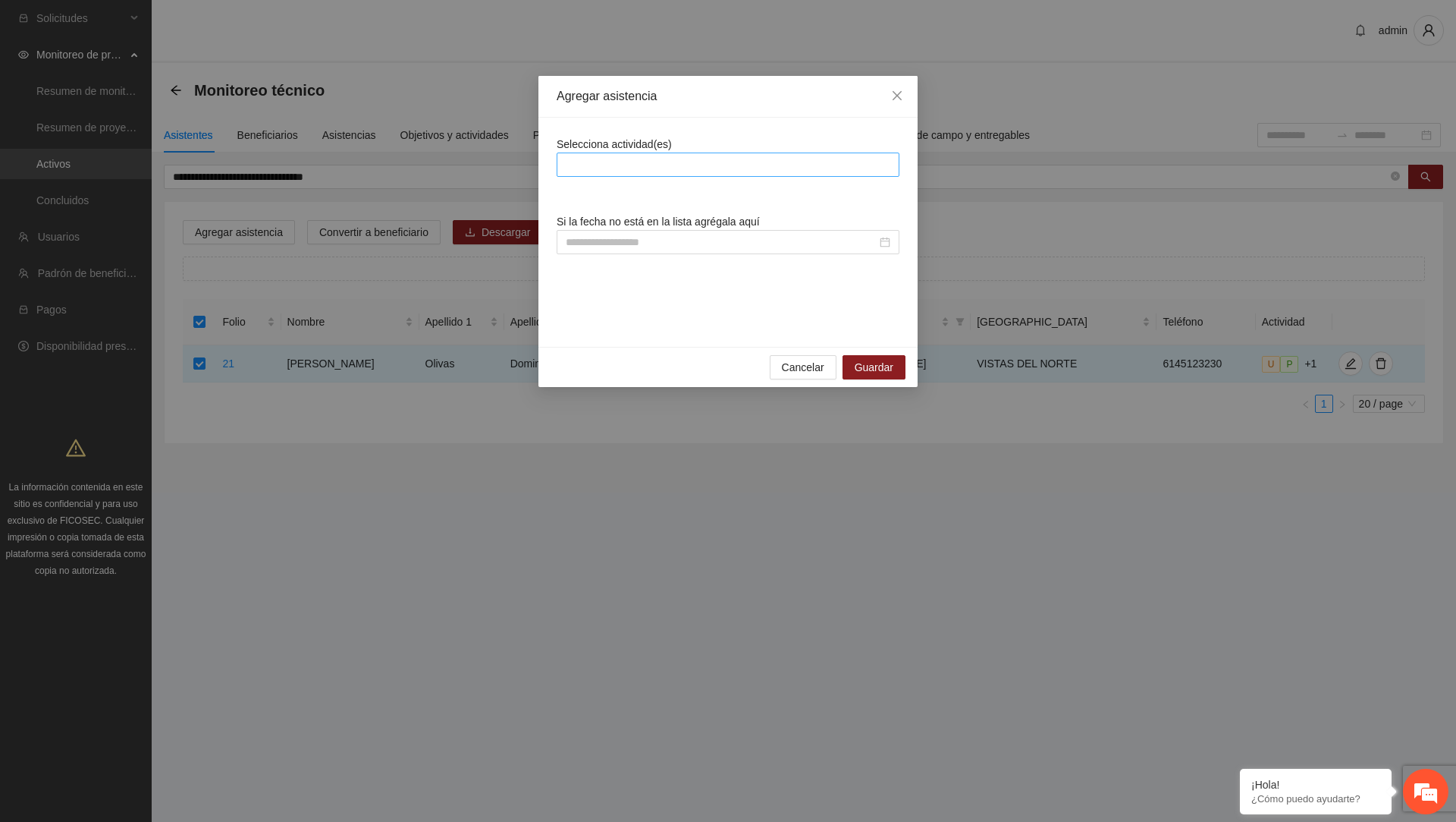
click at [663, 160] on div at bounding box center [728, 165] width 335 height 18
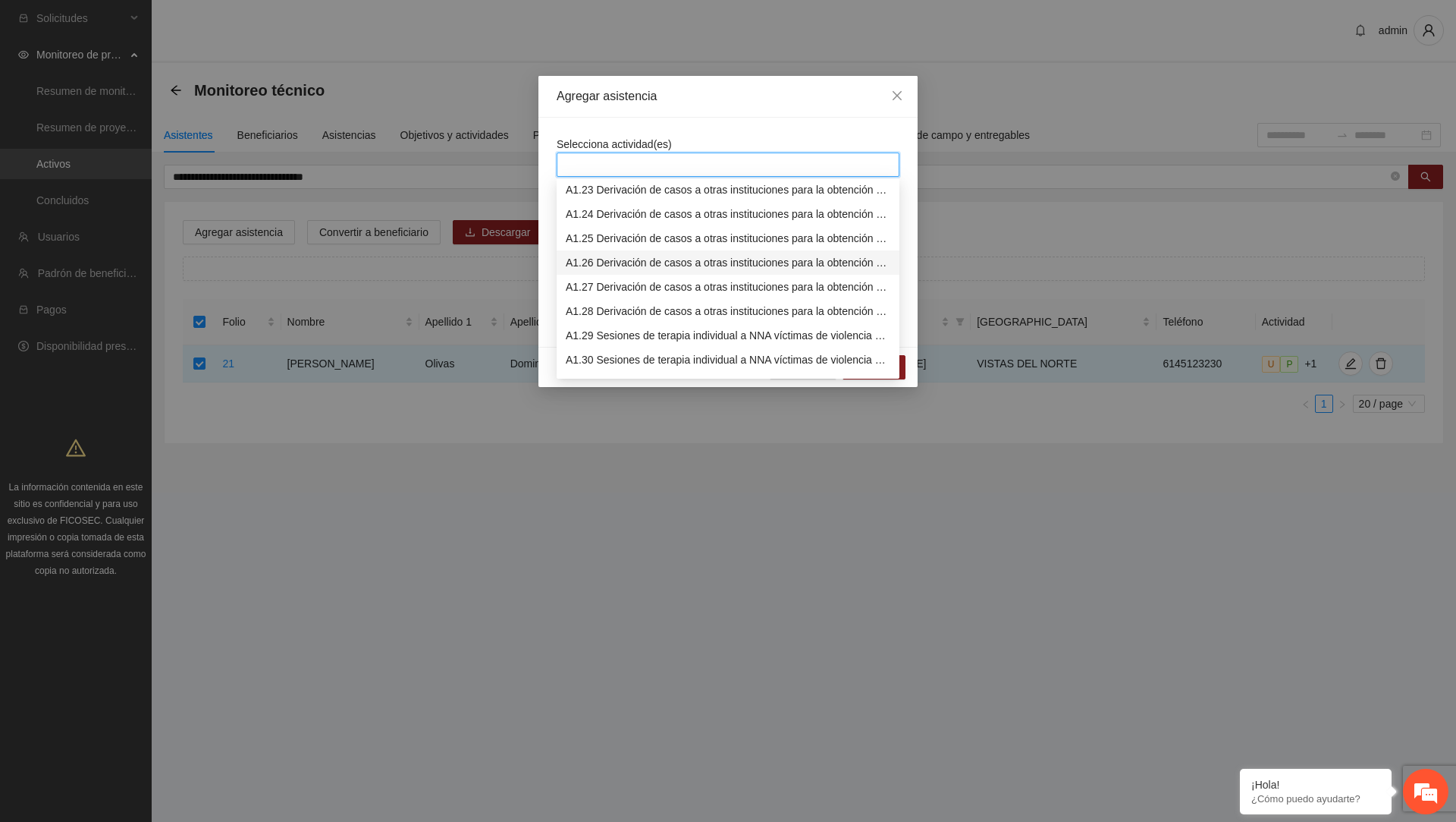
scroll to position [539, 0]
click at [646, 329] on div "A1.29 Sesiones de terapia individual a NNA víctimas de violencia sexual mediant…" at bounding box center [728, 334] width 324 height 17
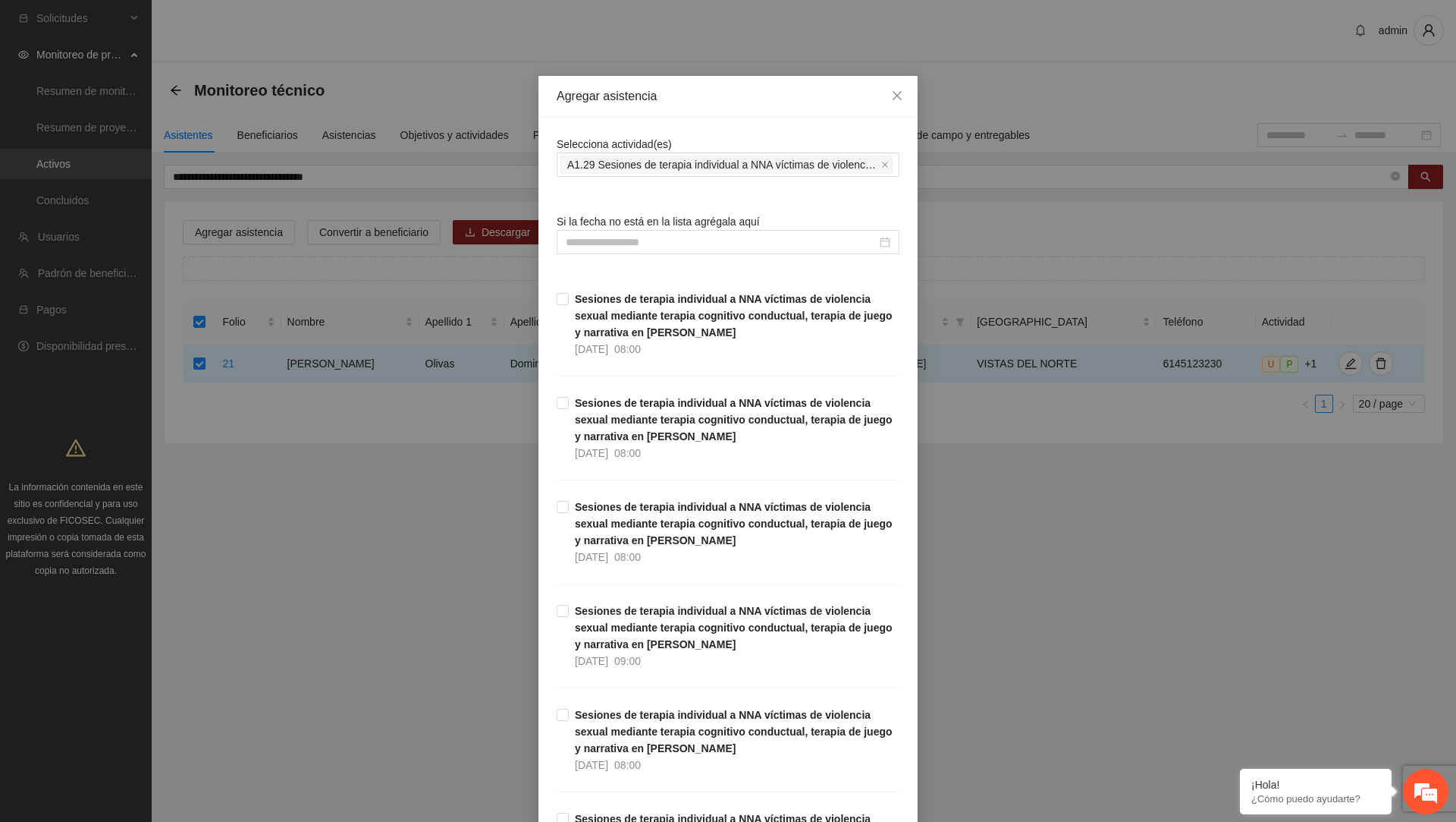
click at [726, 228] on div "Agregar asistencia Selecciona actividad(es) A1.29 Sesiones de terapia individua…" at bounding box center [728, 411] width 1456 height 822
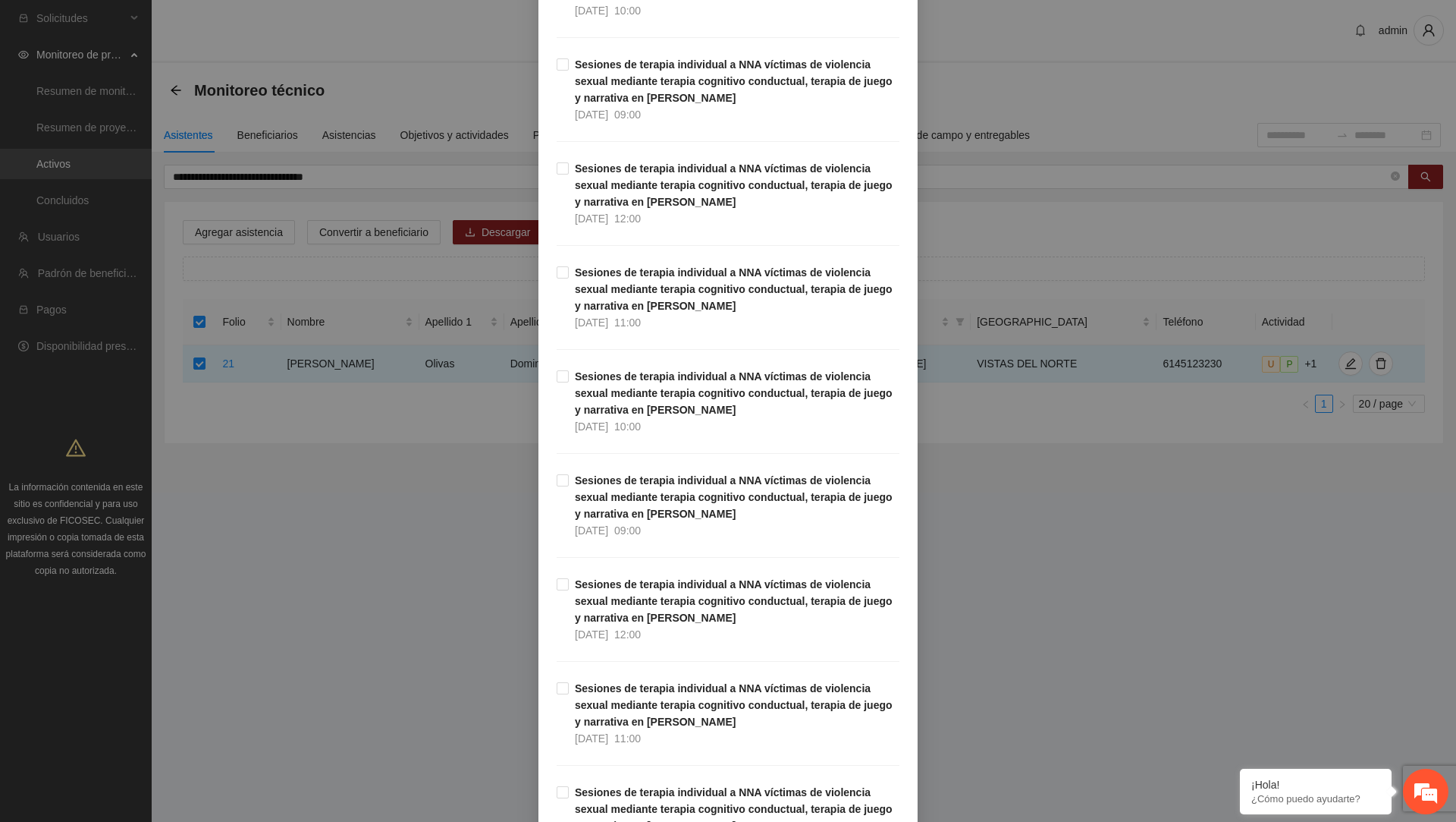
scroll to position [14724, 0]
